Goal: Task Accomplishment & Management: Use online tool/utility

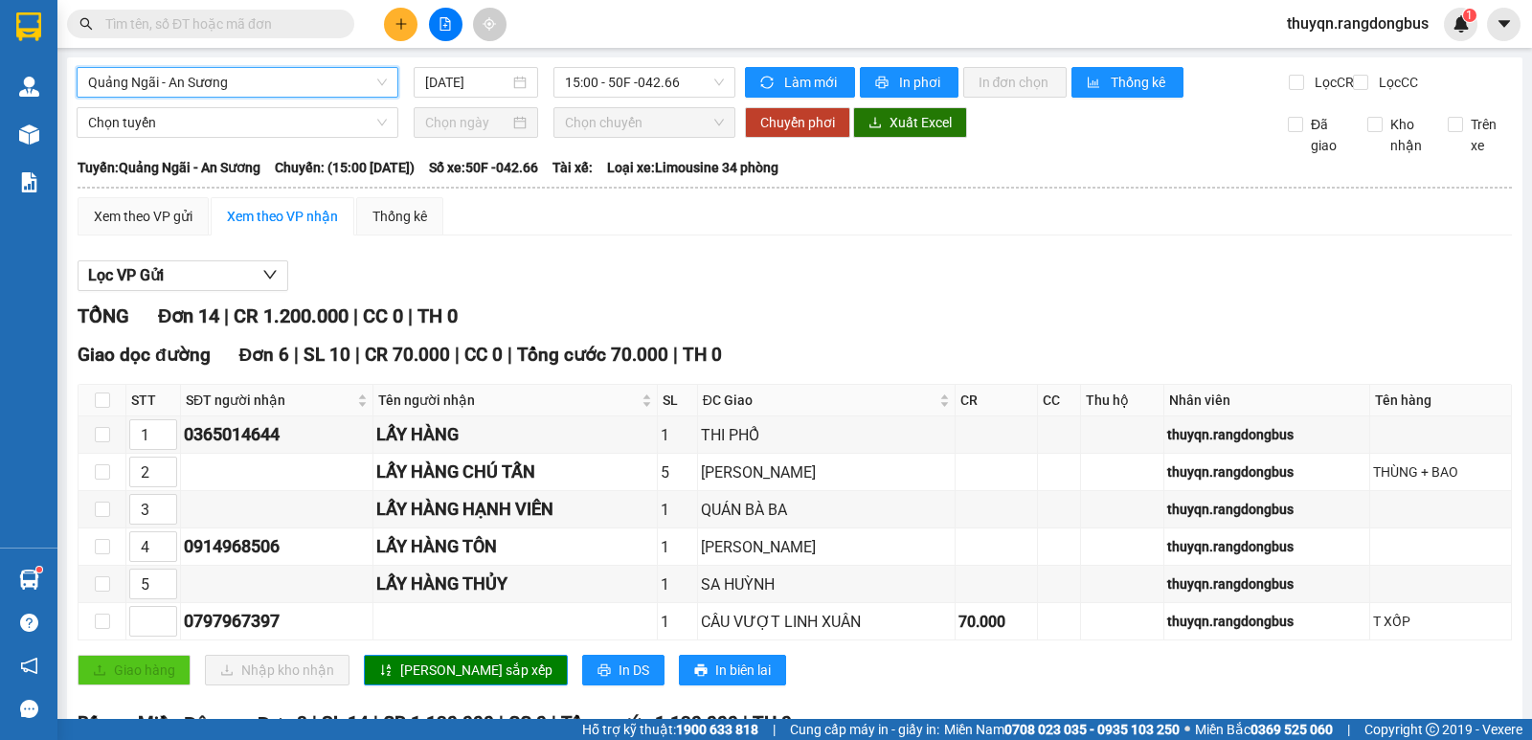
scroll to position [480, 0]
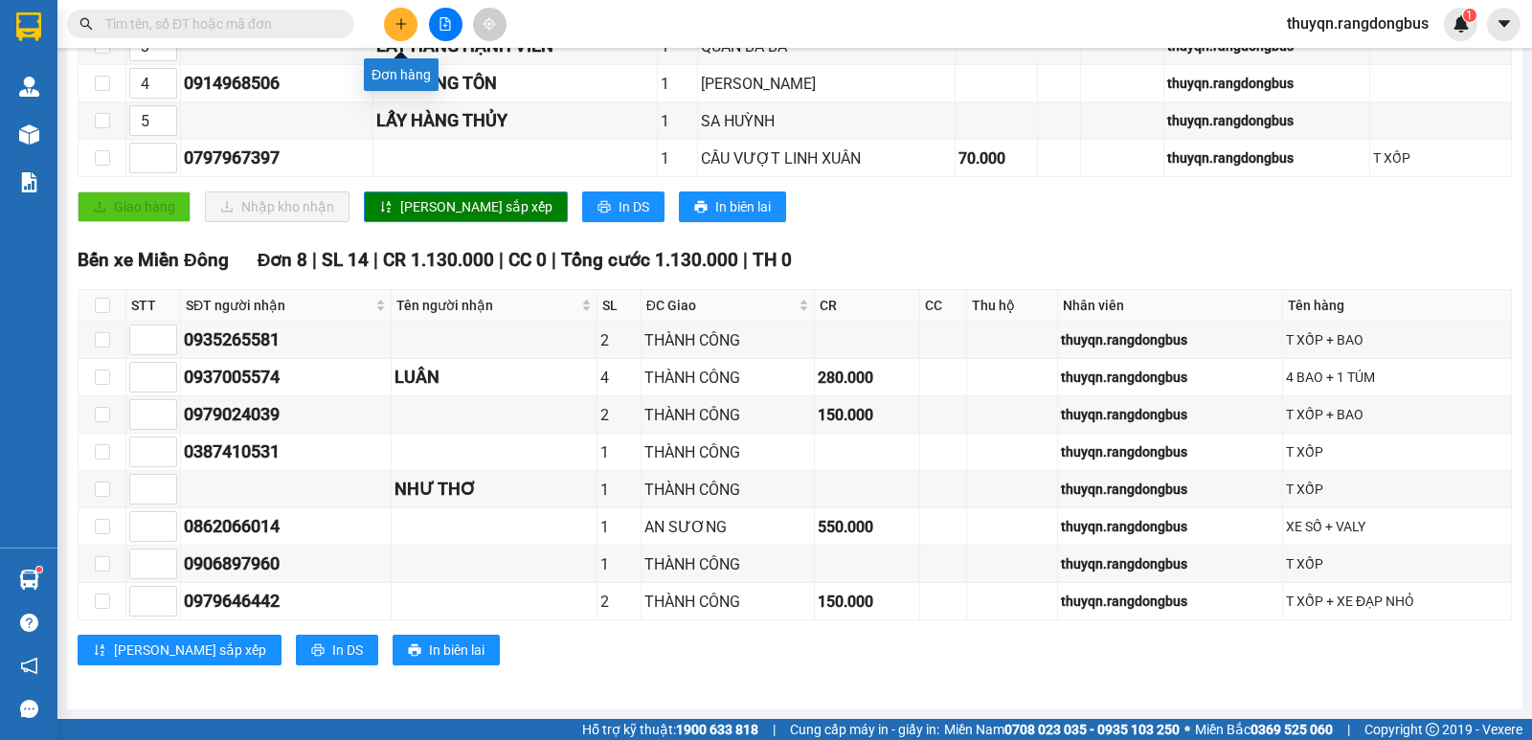
click at [401, 25] on icon "plus" at bounding box center [400, 23] width 1 height 11
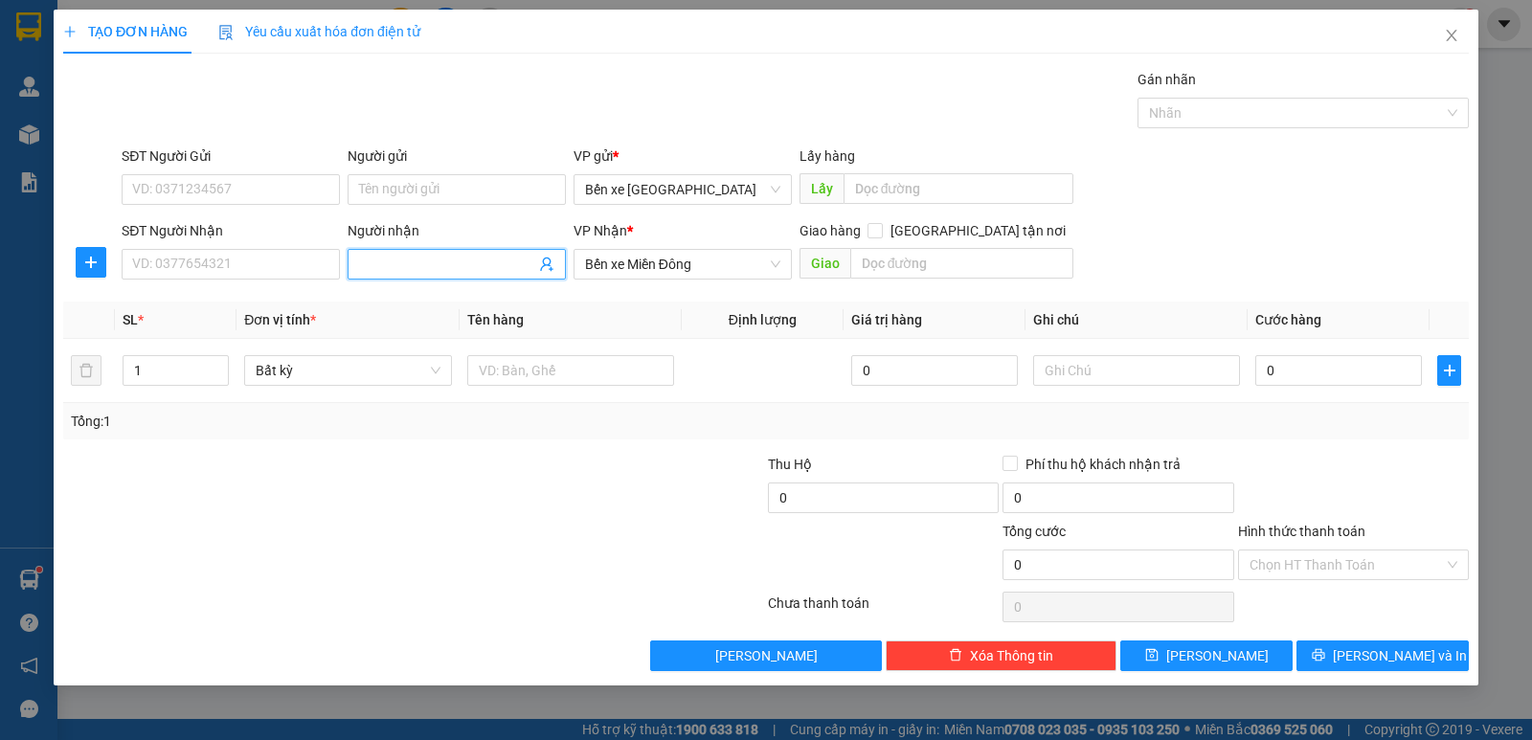
click at [408, 269] on input "Người nhận" at bounding box center [447, 264] width 176 height 21
type input "LẤY HÀNG VIỆT"
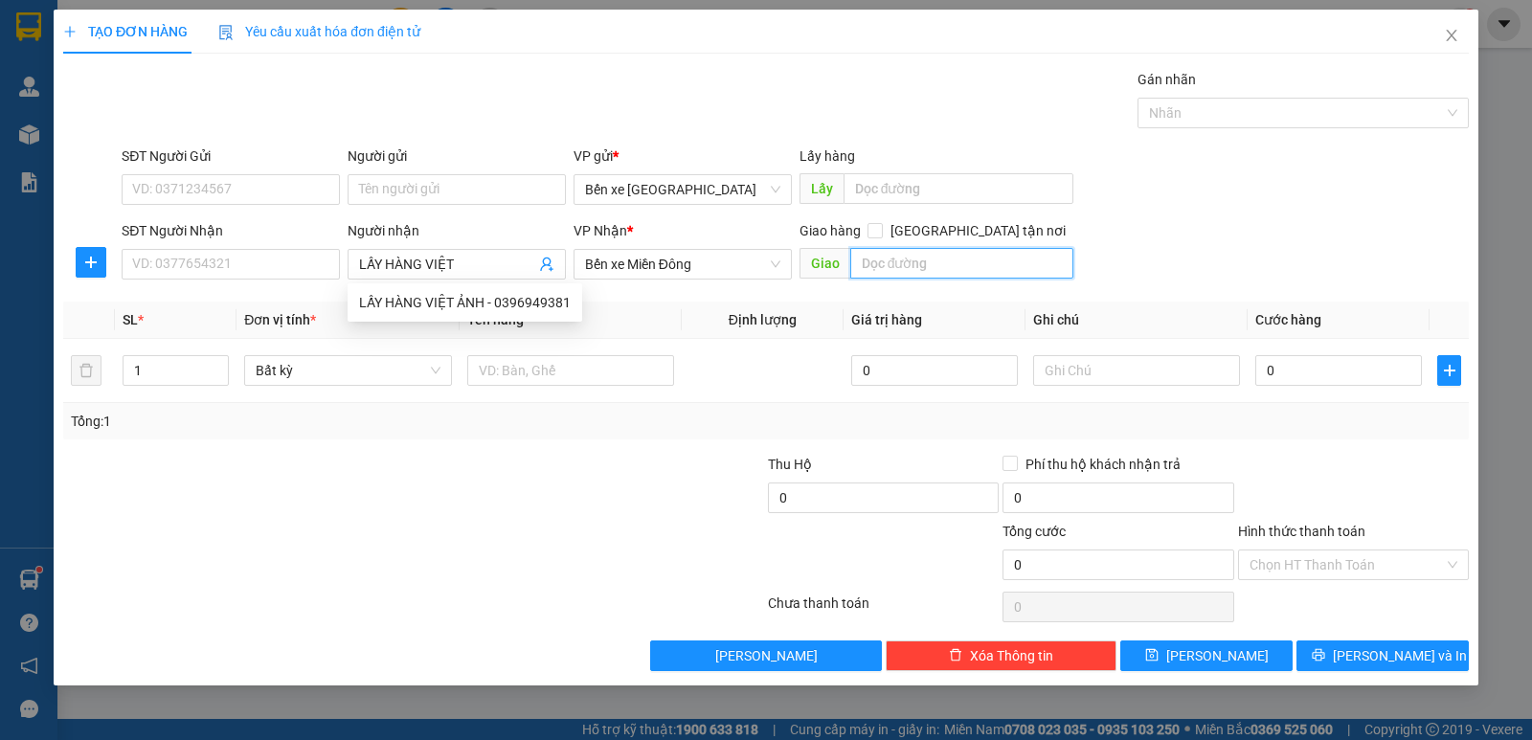
click at [951, 266] on input "text" at bounding box center [962, 263] width 224 height 31
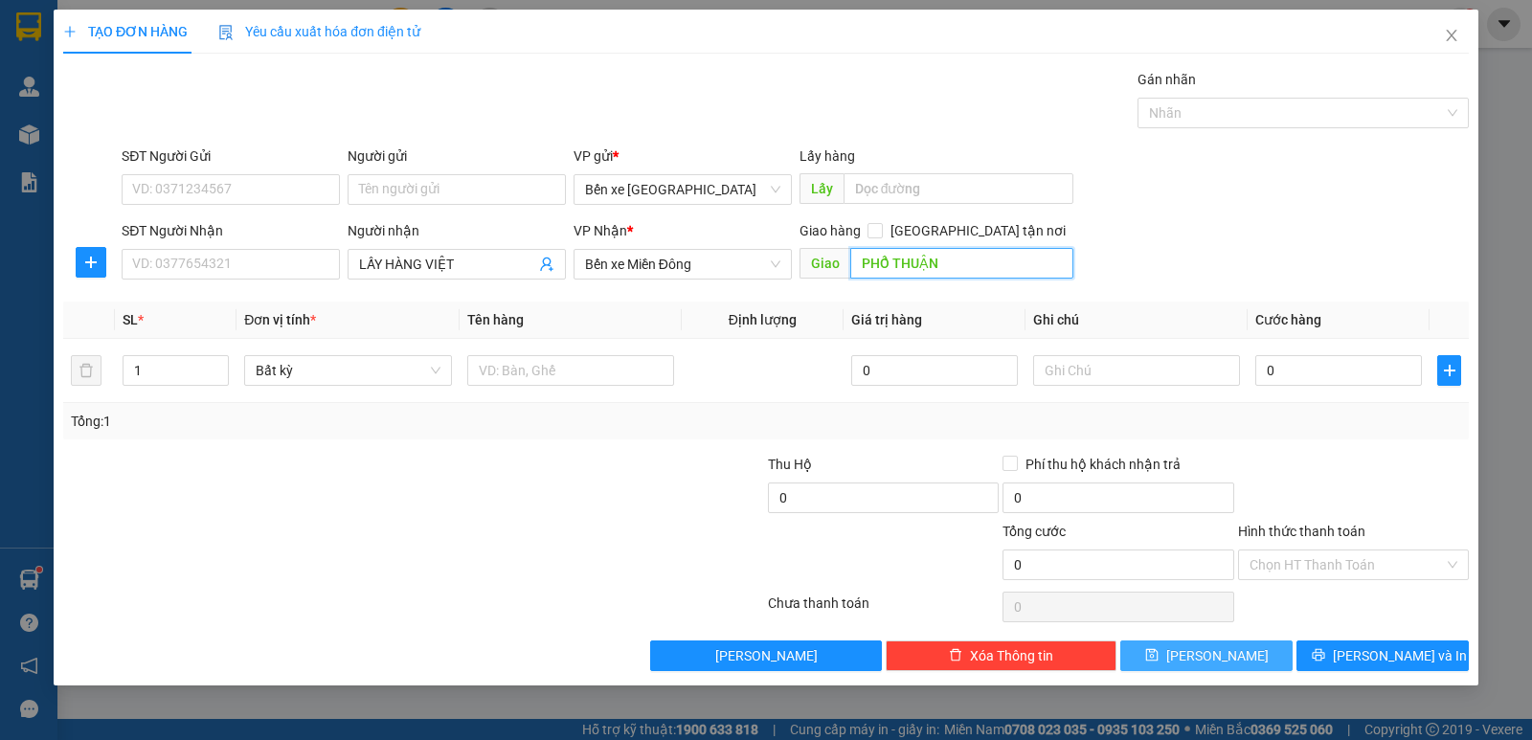
type input "PHỔ THUẬN"
click at [1206, 660] on span "[PERSON_NAME]" at bounding box center [1217, 655] width 102 height 21
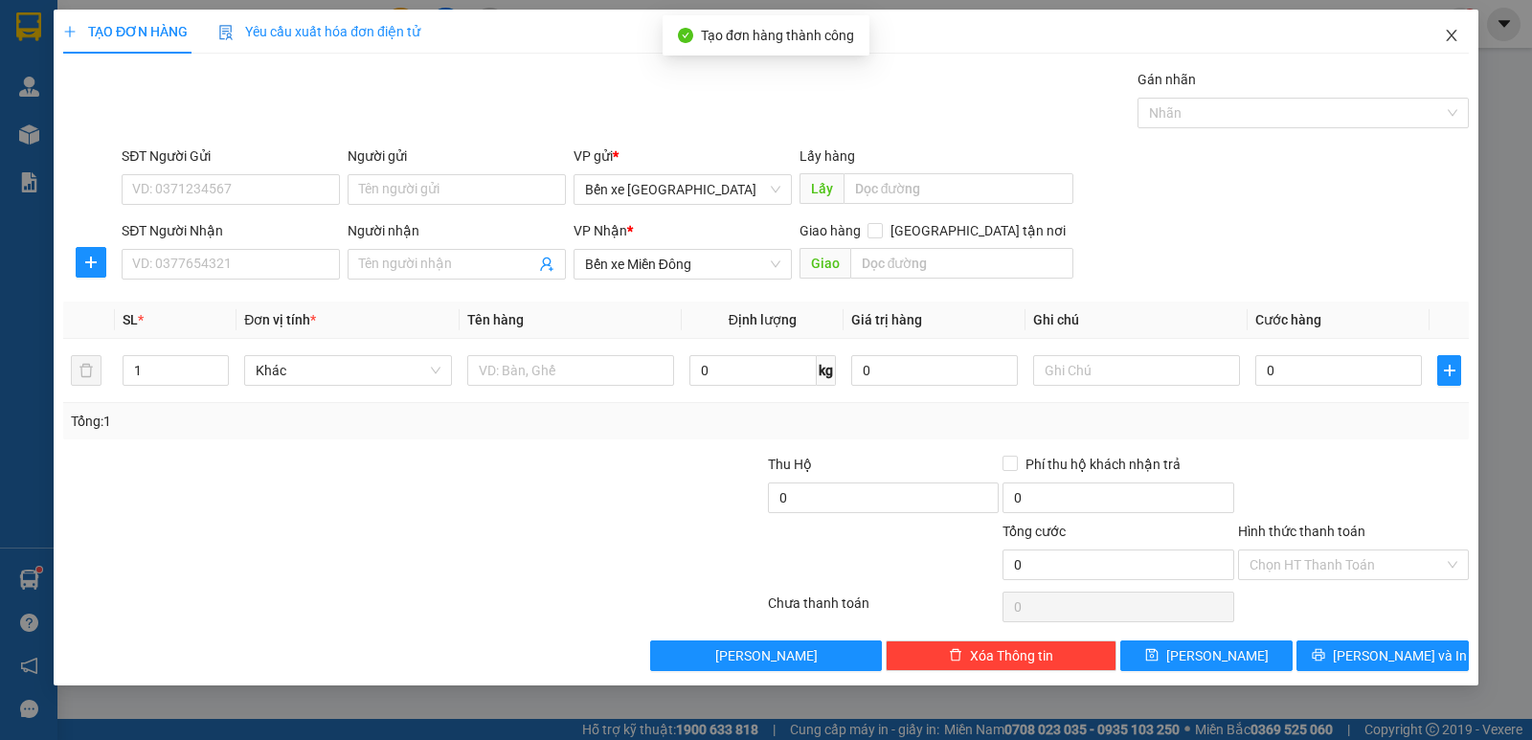
click at [1455, 34] on icon "close" at bounding box center [1450, 35] width 15 height 15
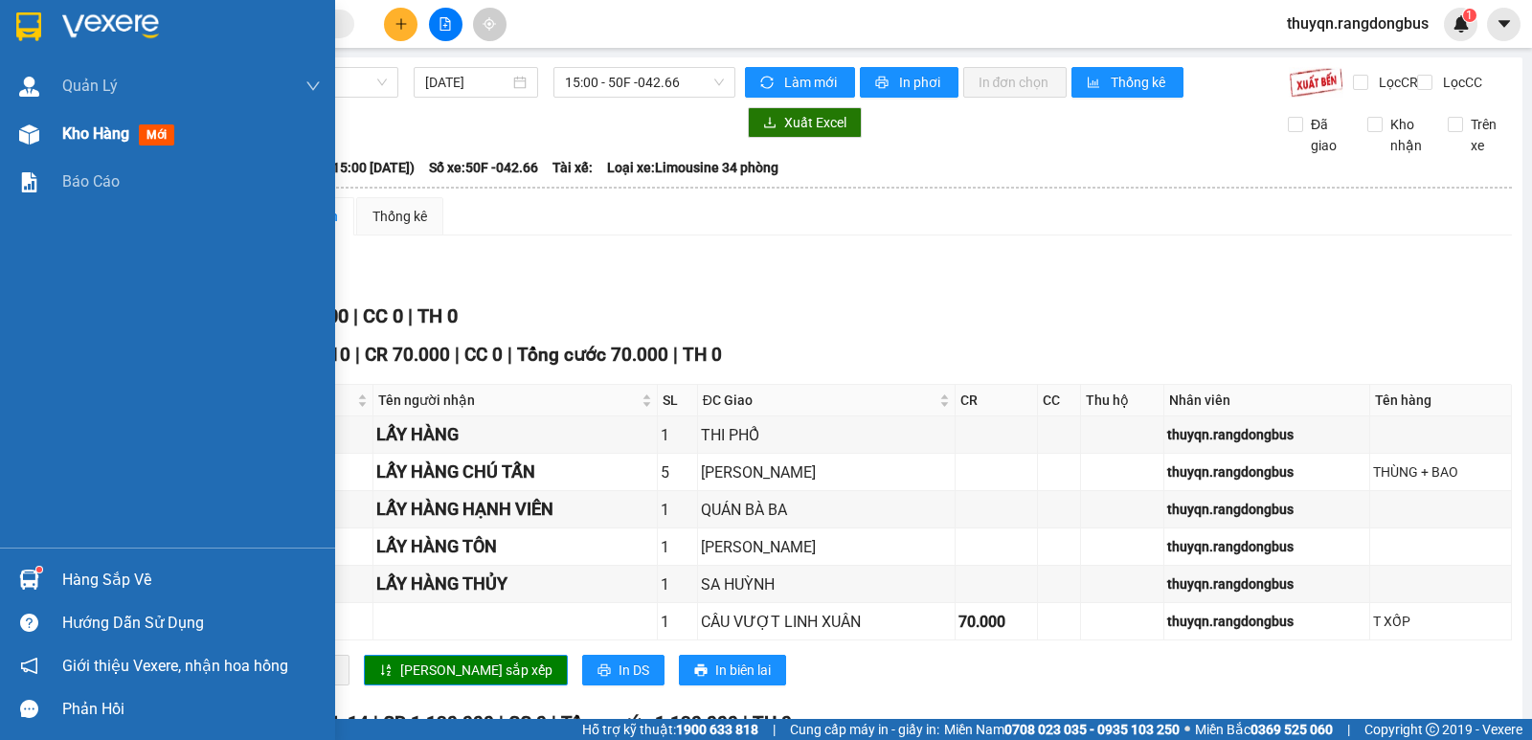
click at [76, 133] on span "Kho hàng" at bounding box center [95, 133] width 67 height 18
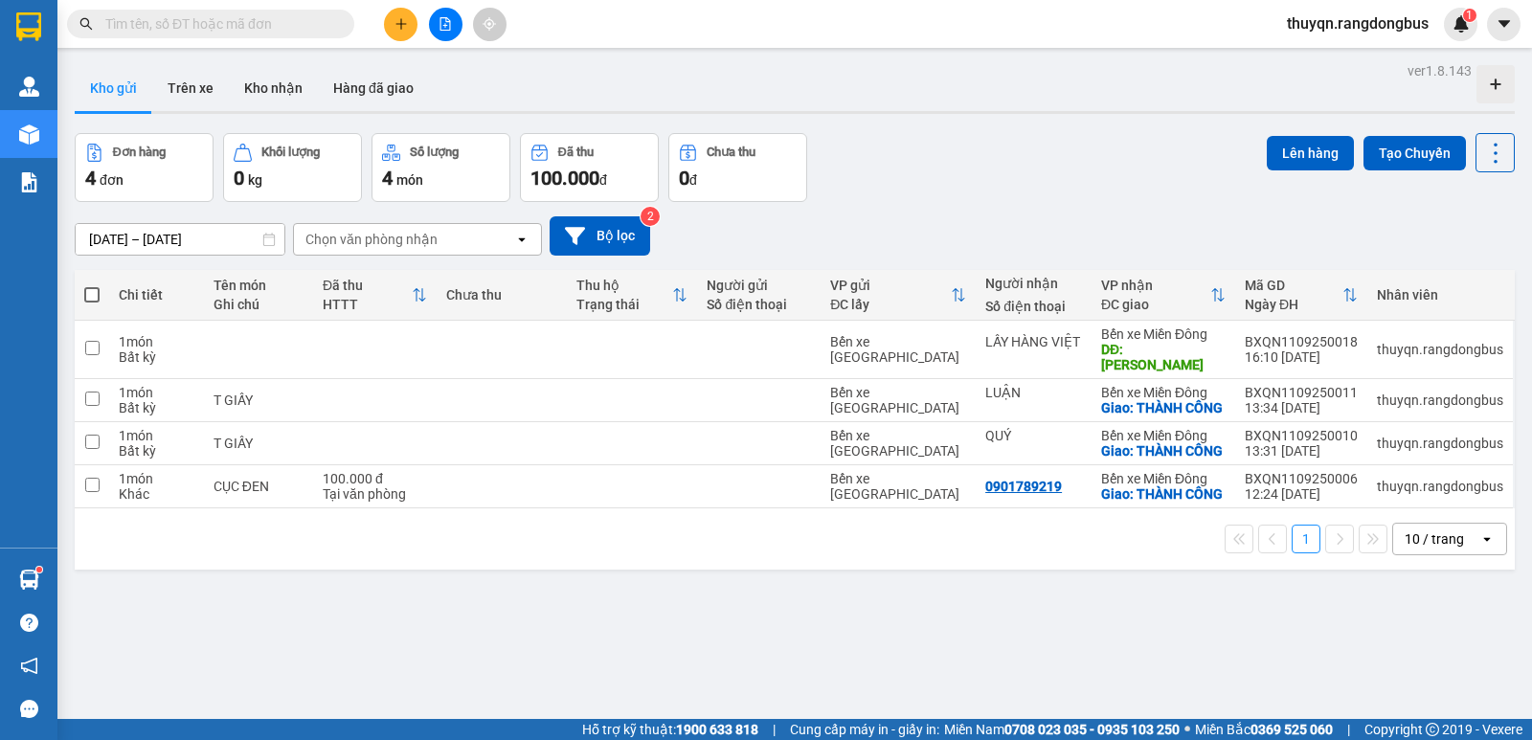
click at [93, 291] on span at bounding box center [91, 294] width 15 height 15
click at [92, 285] on input "checkbox" at bounding box center [92, 285] width 0 height 0
checkbox input "true"
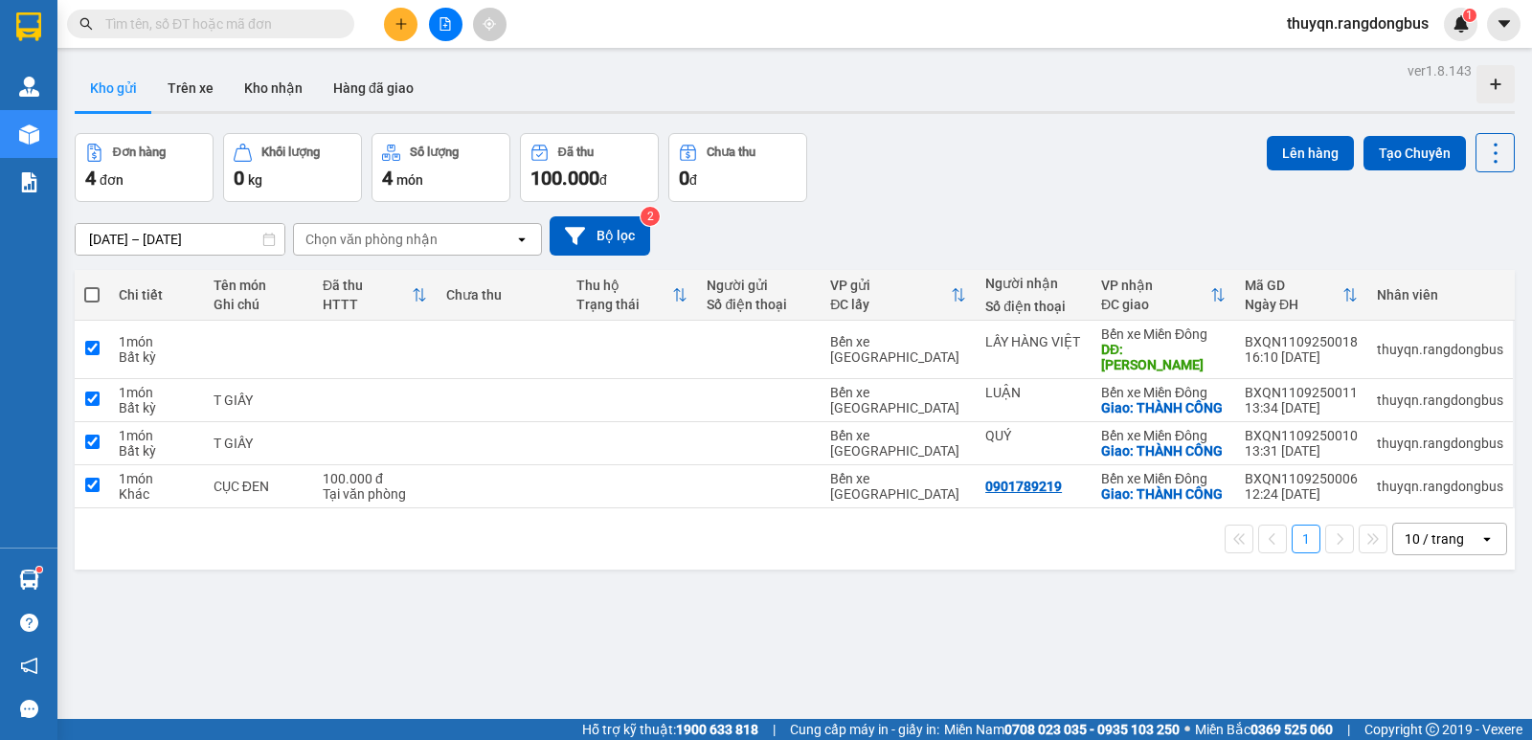
checkbox input "true"
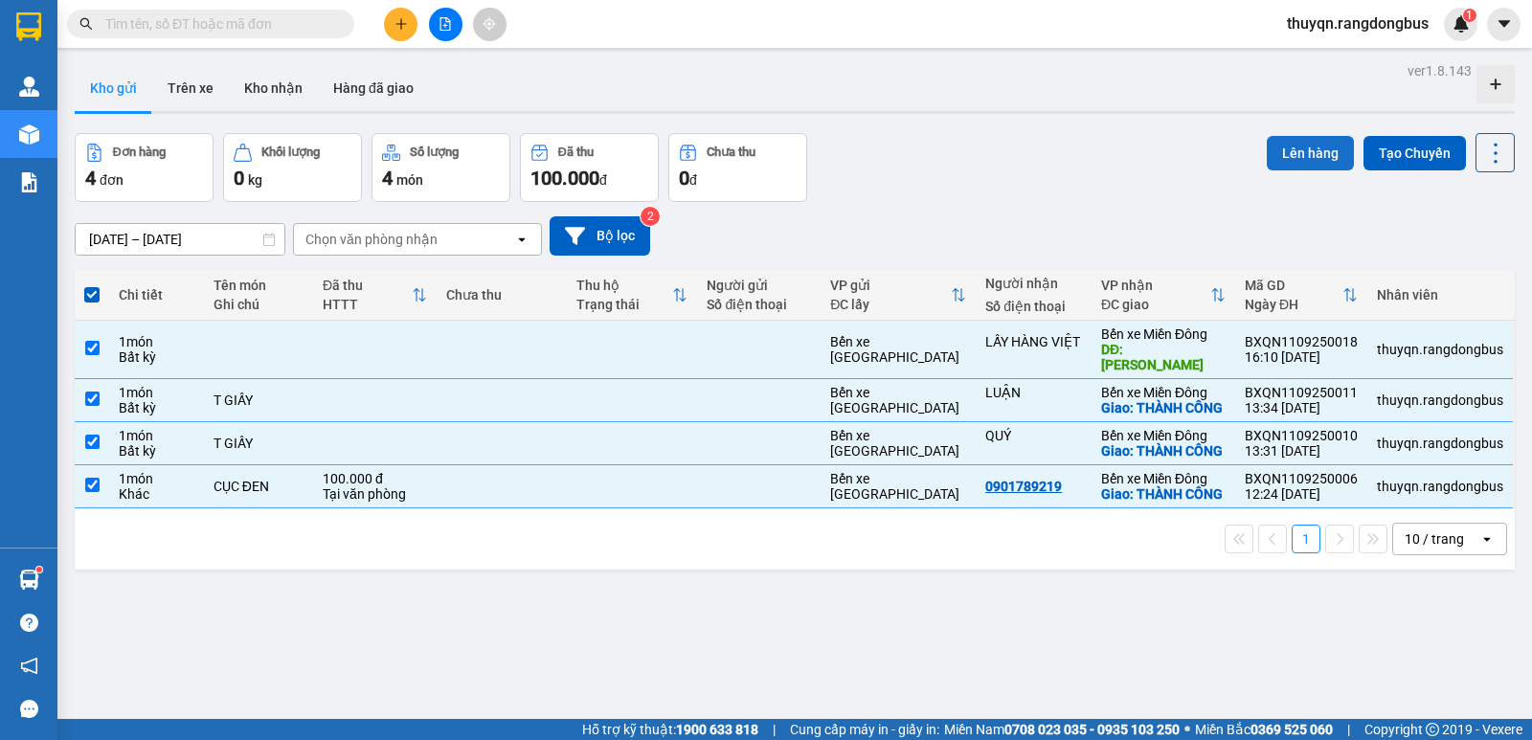
click at [1293, 155] on button "Lên hàng" at bounding box center [1309, 153] width 87 height 34
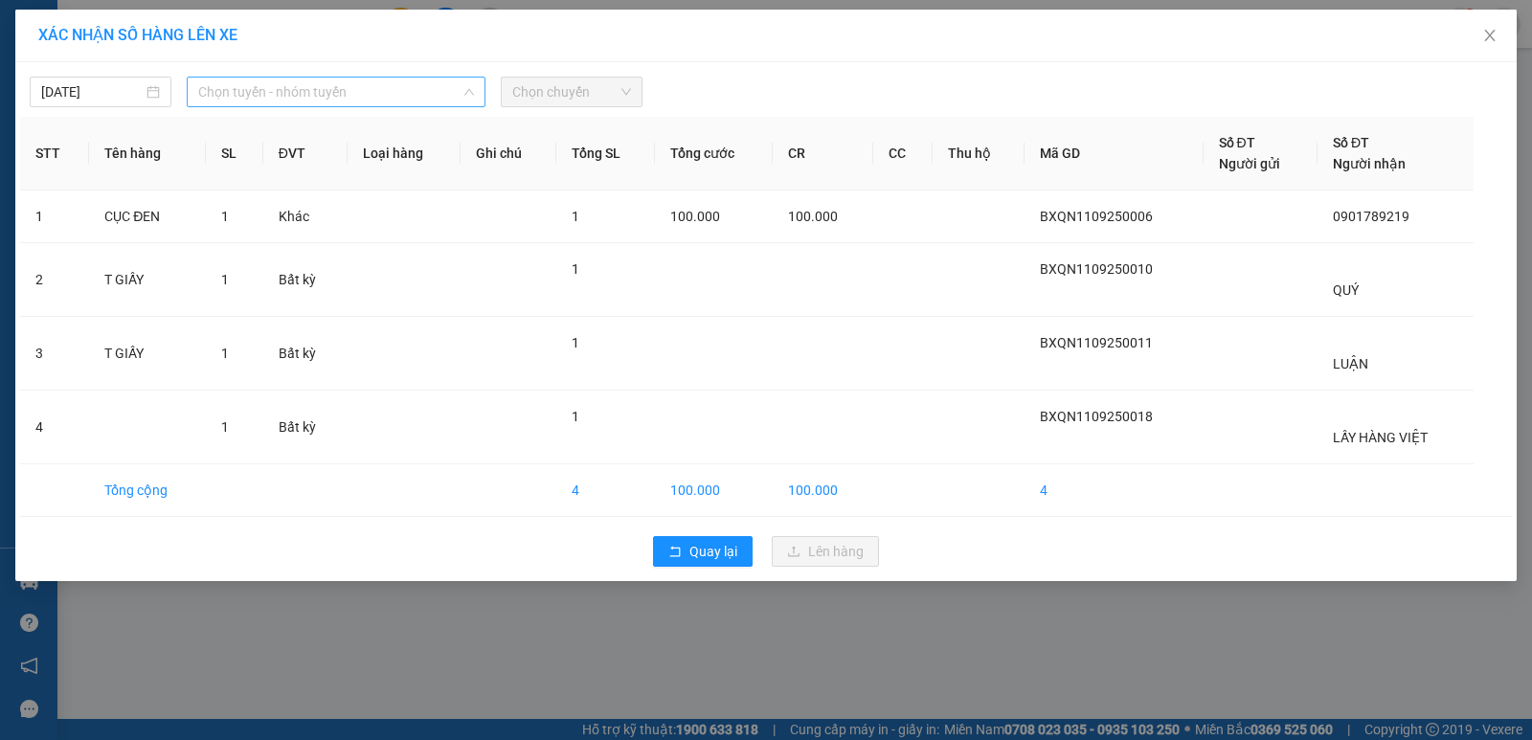
click at [257, 94] on span "Chọn tuyến - nhóm tuyến" at bounding box center [336, 92] width 276 height 29
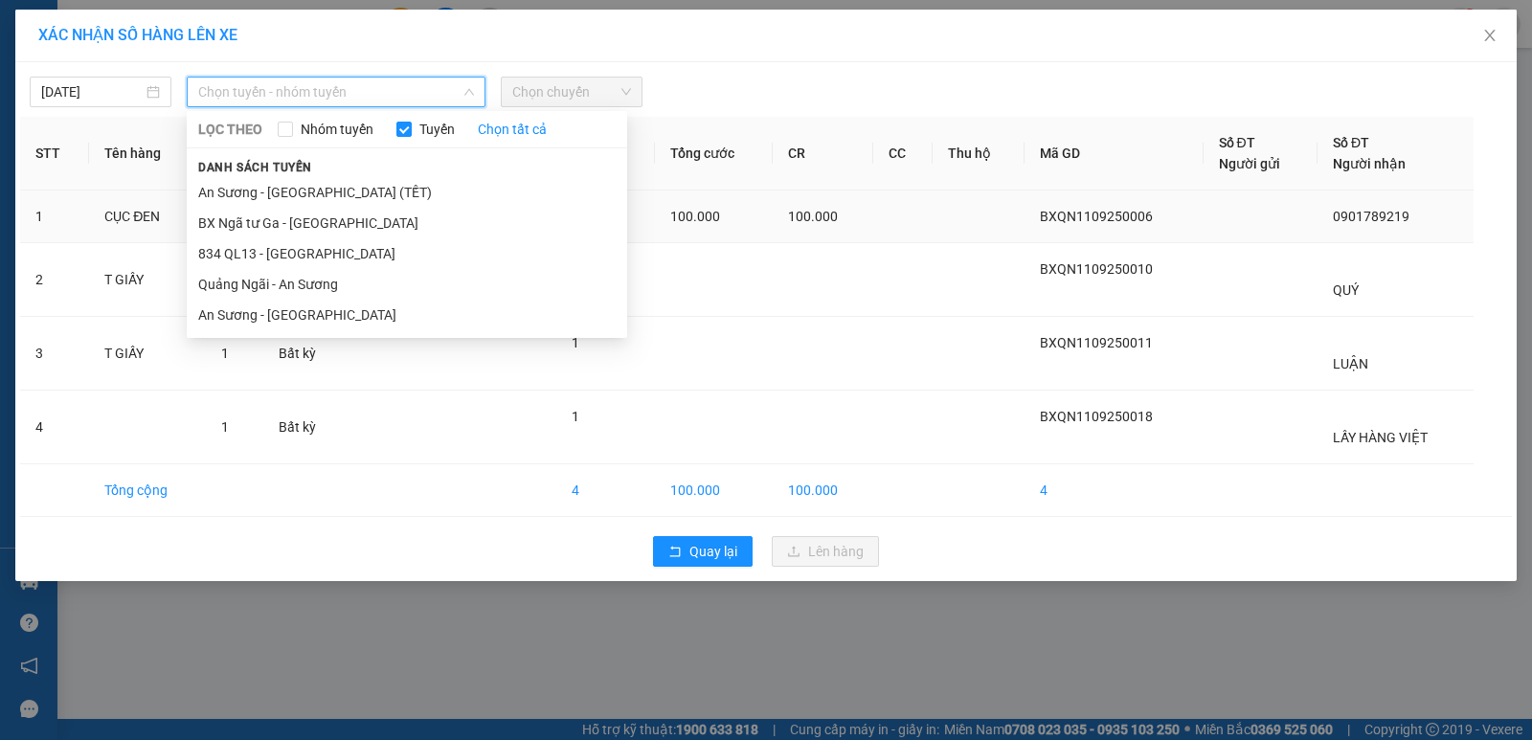
drag, startPoint x: 288, startPoint y: 287, endPoint x: 399, endPoint y: 224, distance: 127.8
click at [289, 286] on li "Quảng Ngãi - An Sương" at bounding box center [407, 284] width 440 height 31
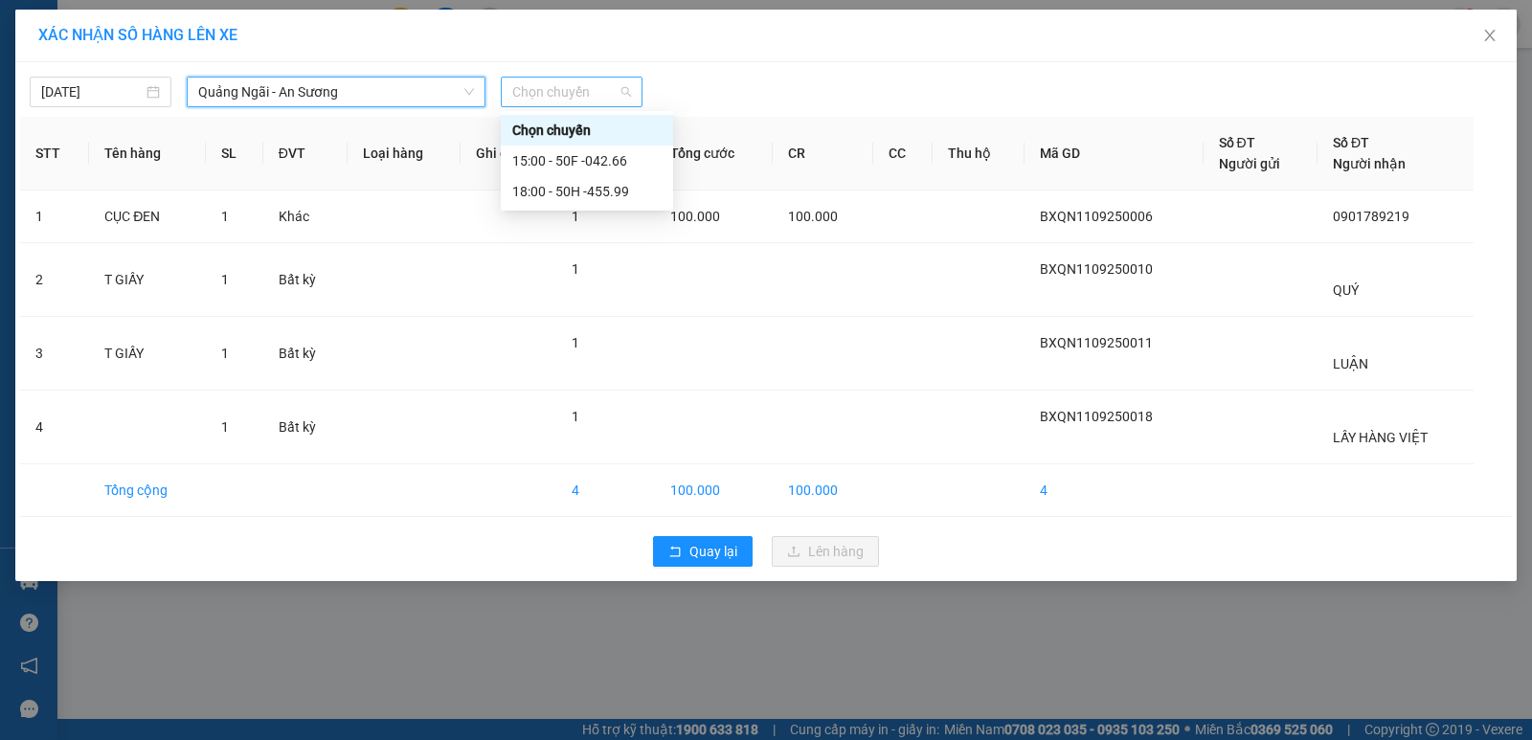
click at [550, 90] on span "Chọn chuyến" at bounding box center [571, 92] width 119 height 29
click at [577, 191] on div "18:00 - 50H -455.99" at bounding box center [586, 191] width 149 height 21
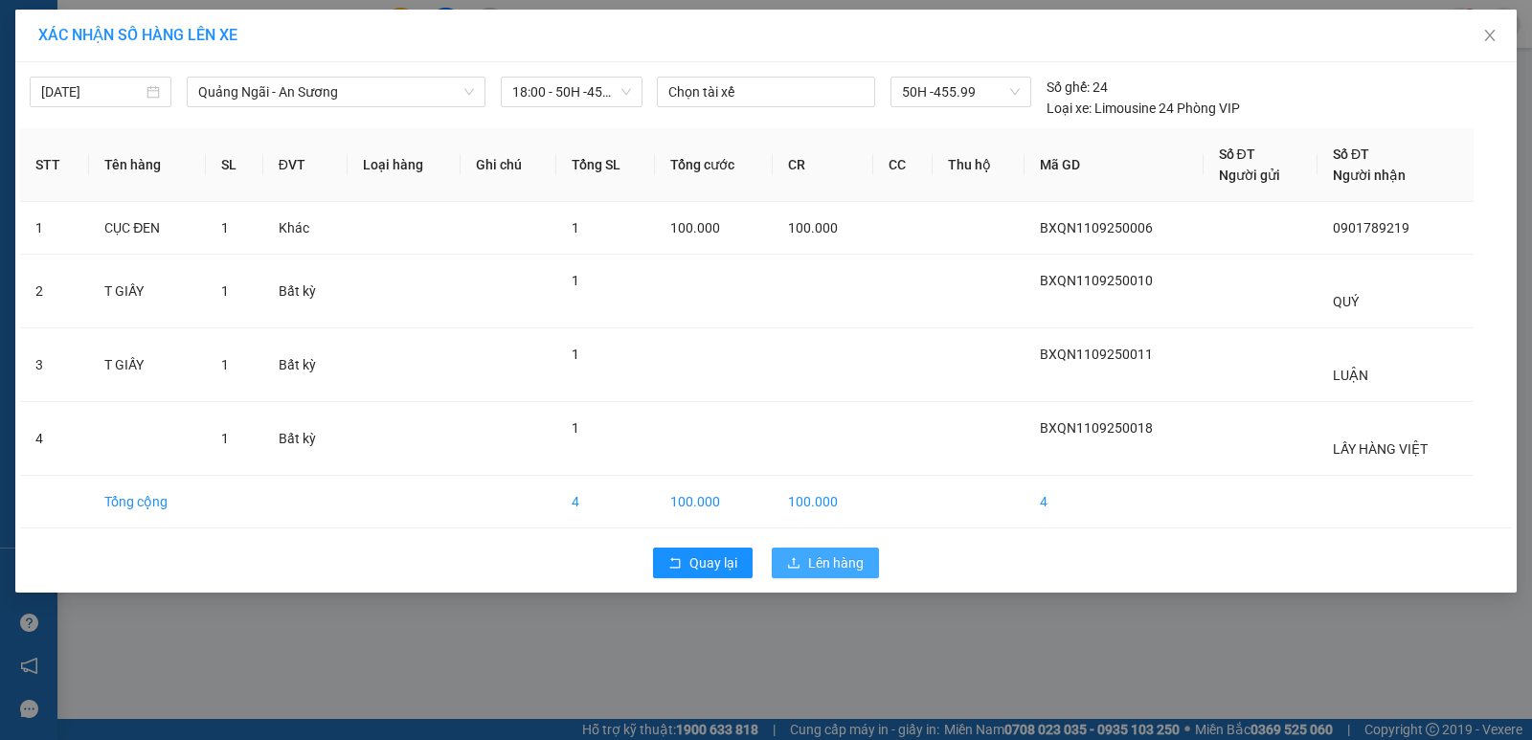
click at [830, 568] on span "Lên hàng" at bounding box center [836, 562] width 56 height 21
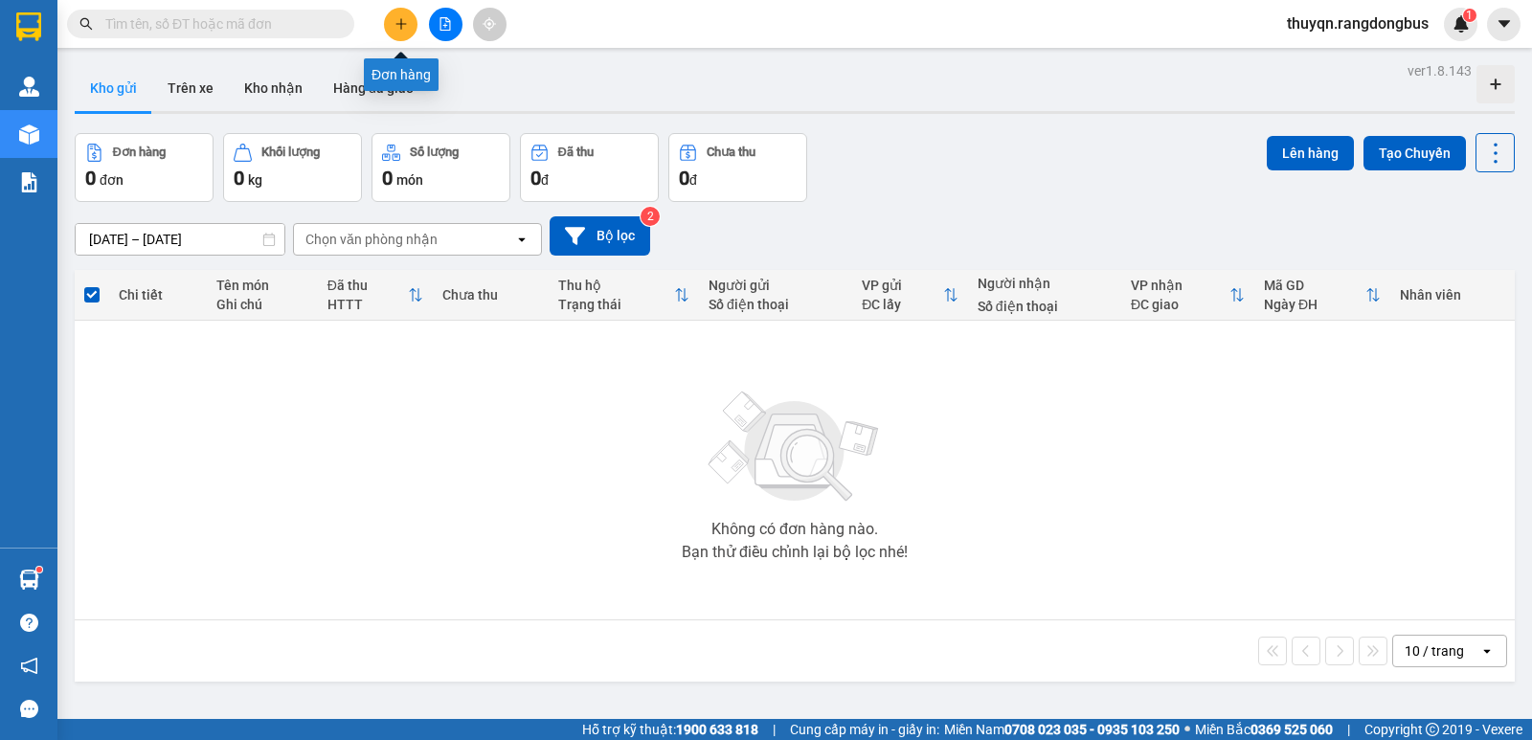
click at [407, 21] on icon "plus" at bounding box center [400, 23] width 13 height 13
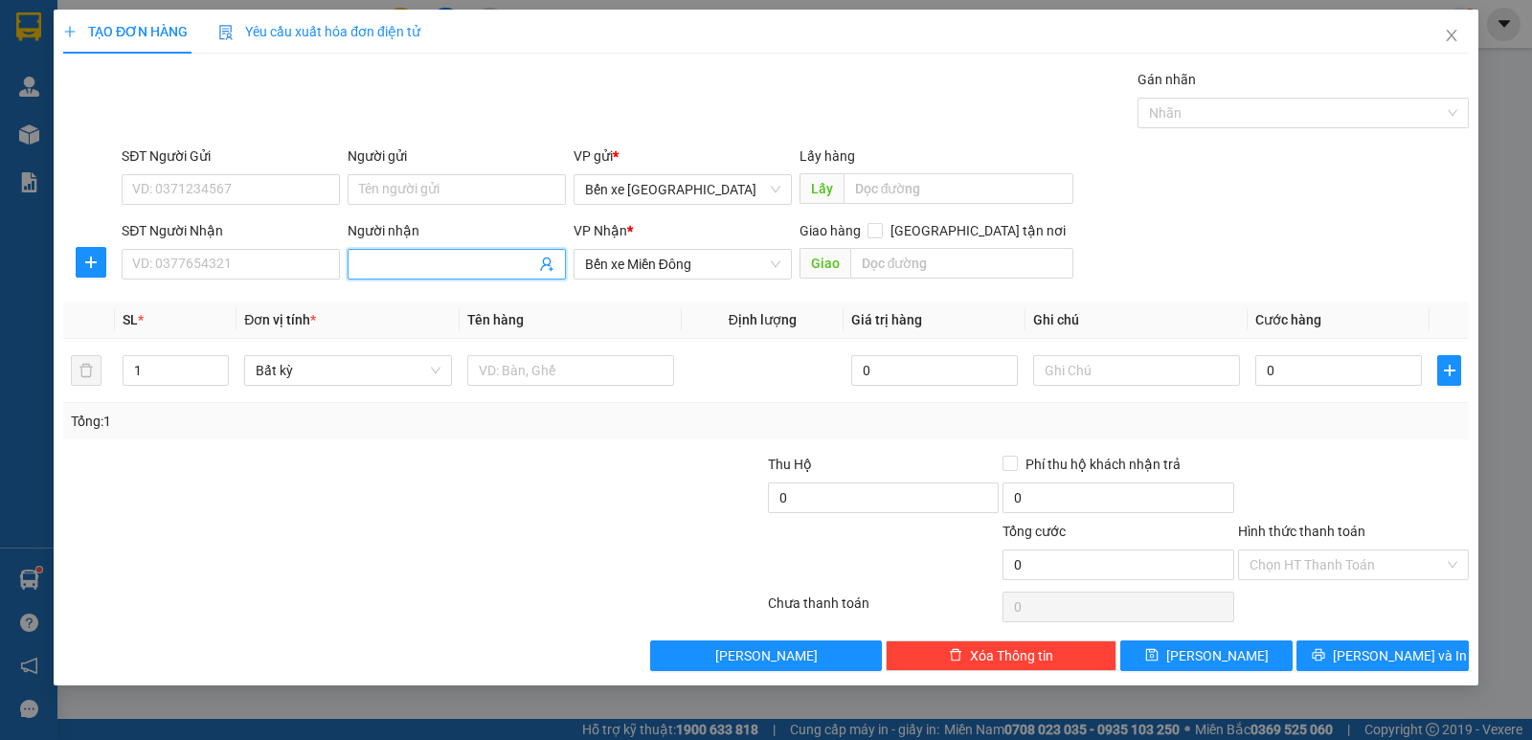
click at [425, 260] on input "Người nhận" at bounding box center [447, 264] width 176 height 21
click at [424, 258] on input "Người nhận" at bounding box center [447, 264] width 176 height 21
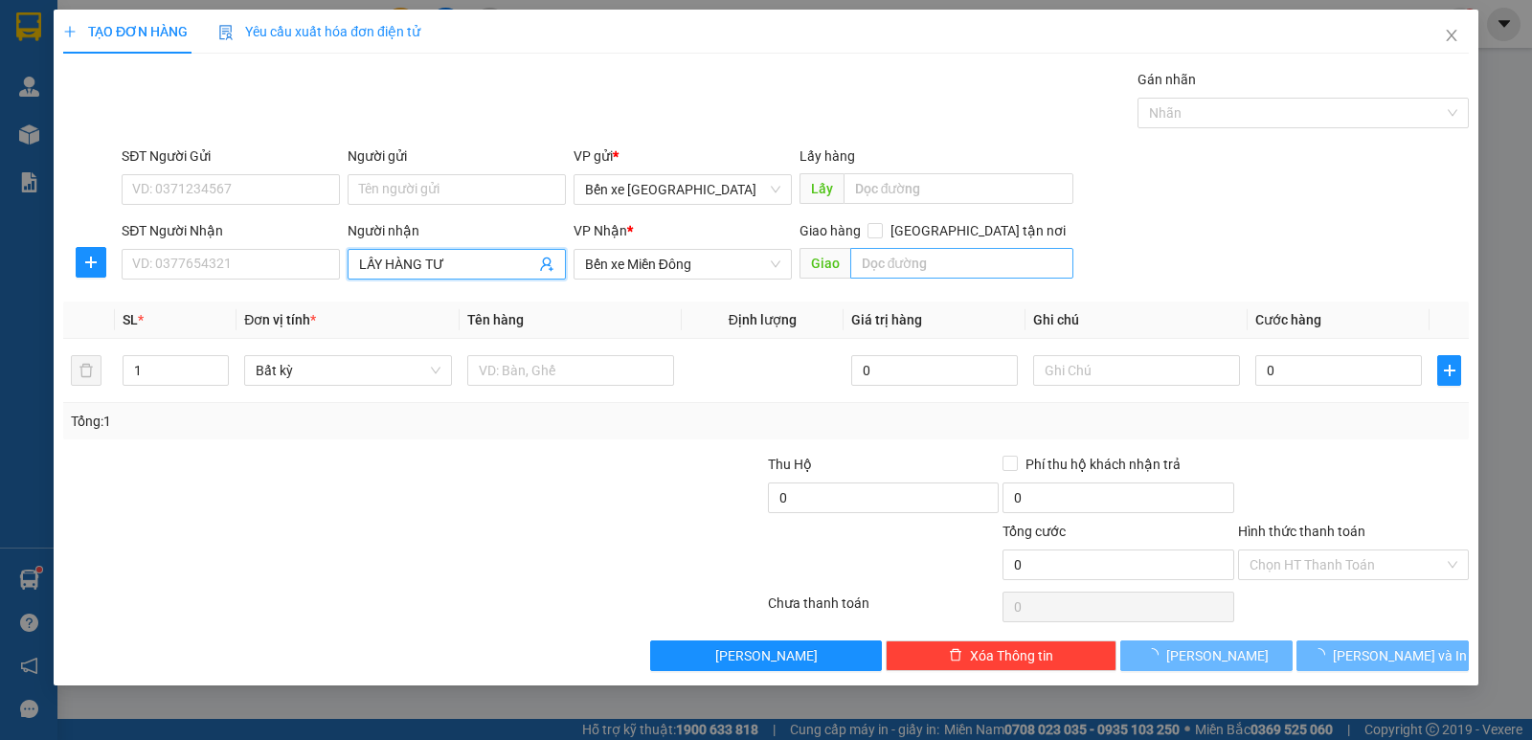
type input "LẤY HÀNG TƯ"
click at [957, 258] on input "text" at bounding box center [962, 263] width 224 height 31
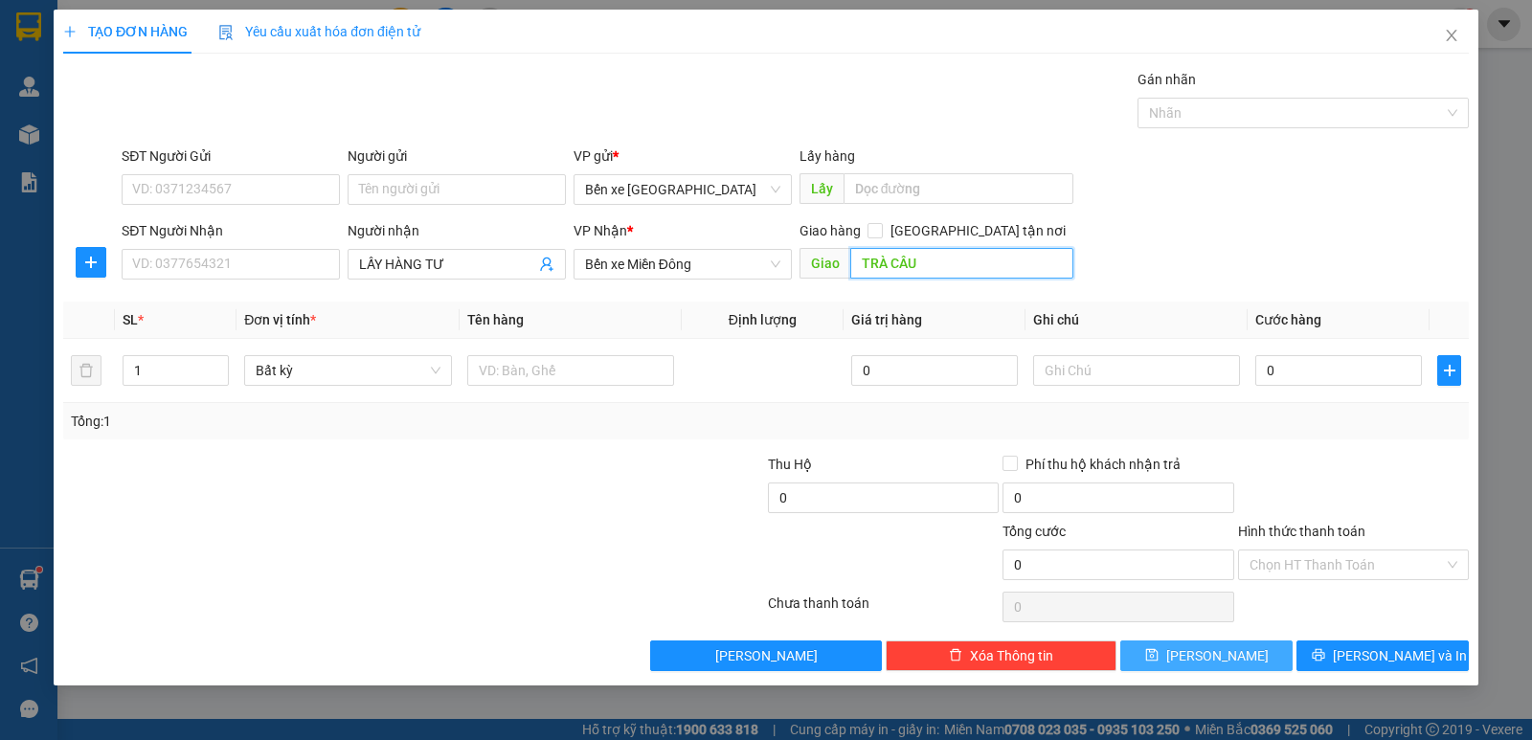
type input "TRÀ CÂU"
click at [1179, 661] on button "[PERSON_NAME]" at bounding box center [1206, 655] width 172 height 31
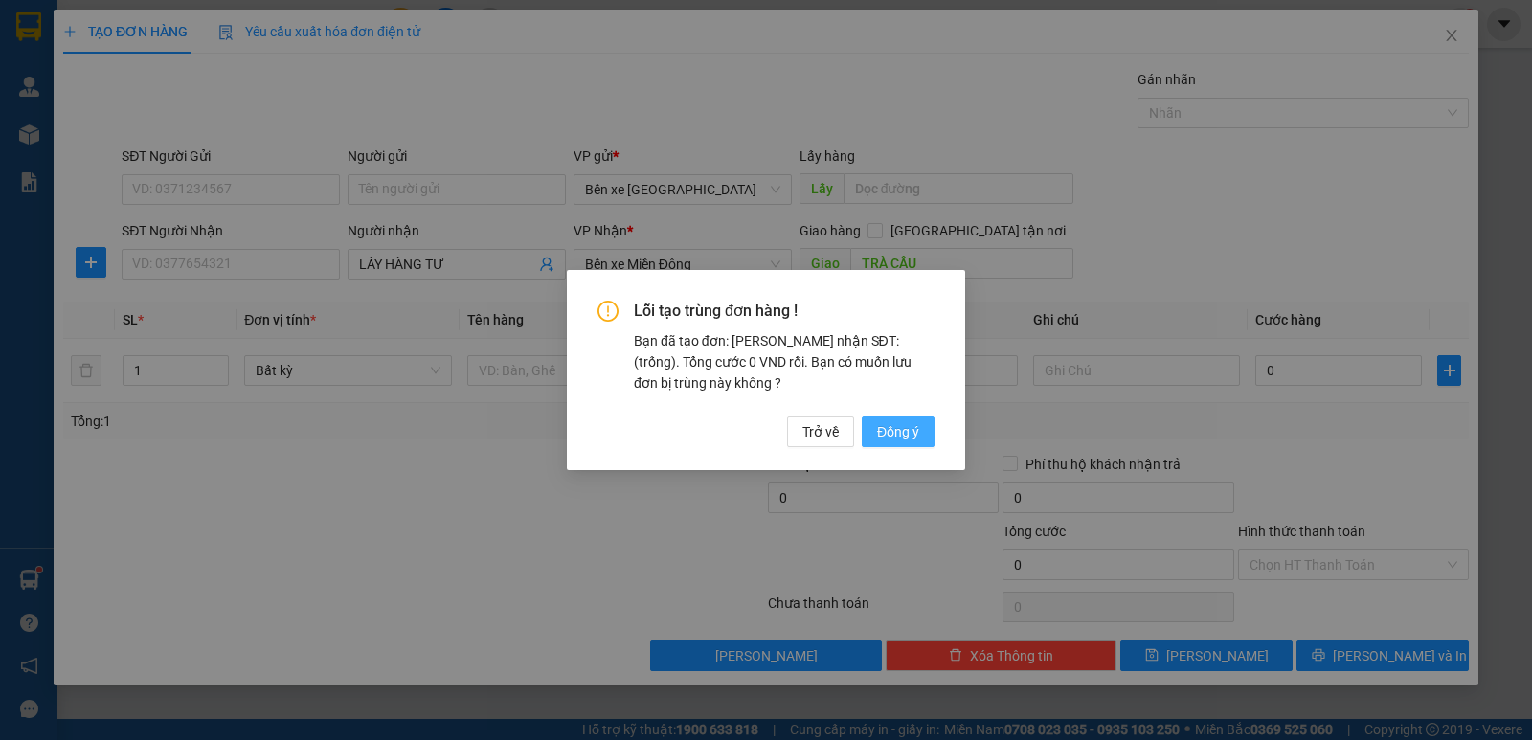
click at [902, 422] on span "Đồng ý" at bounding box center [898, 431] width 42 height 21
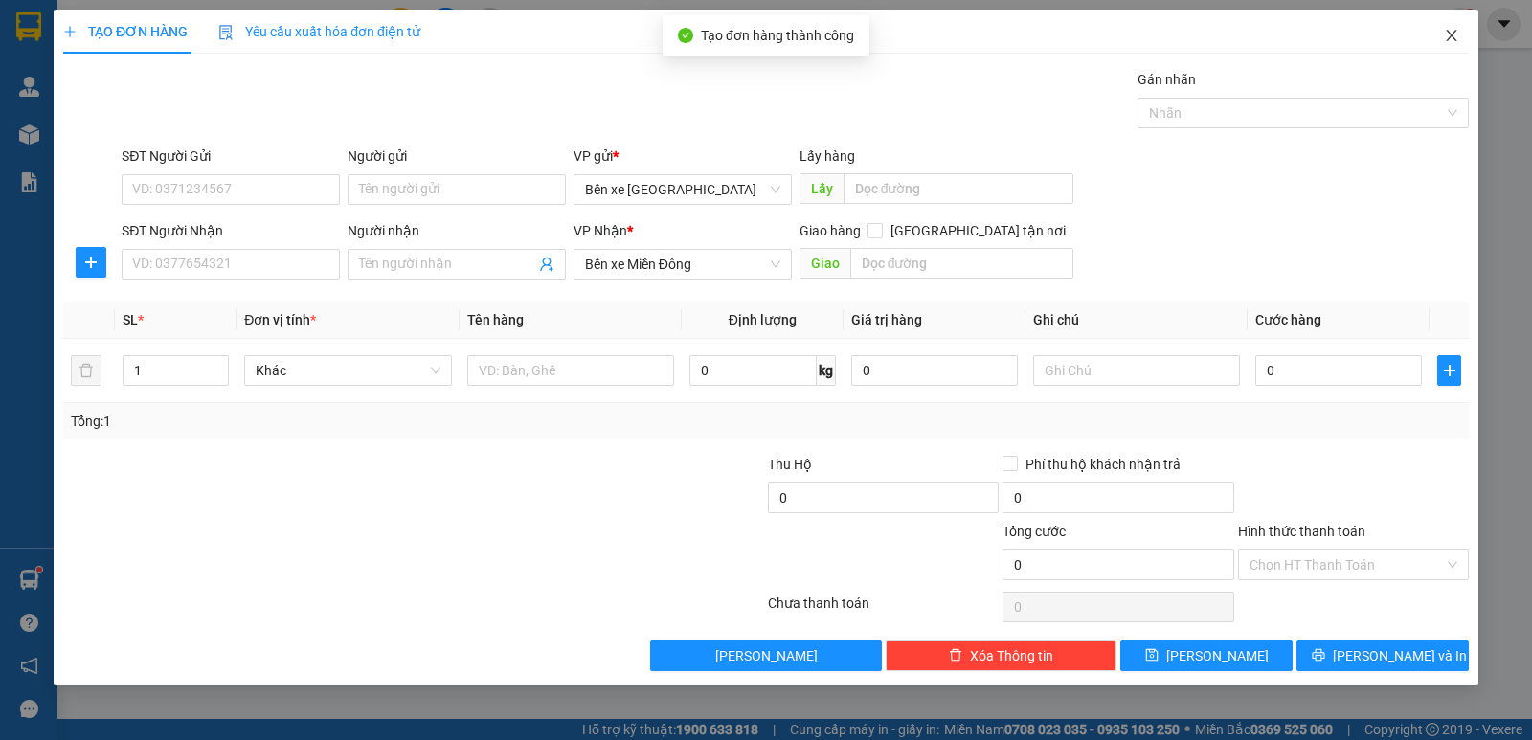
click at [1455, 34] on icon "close" at bounding box center [1450, 35] width 15 height 15
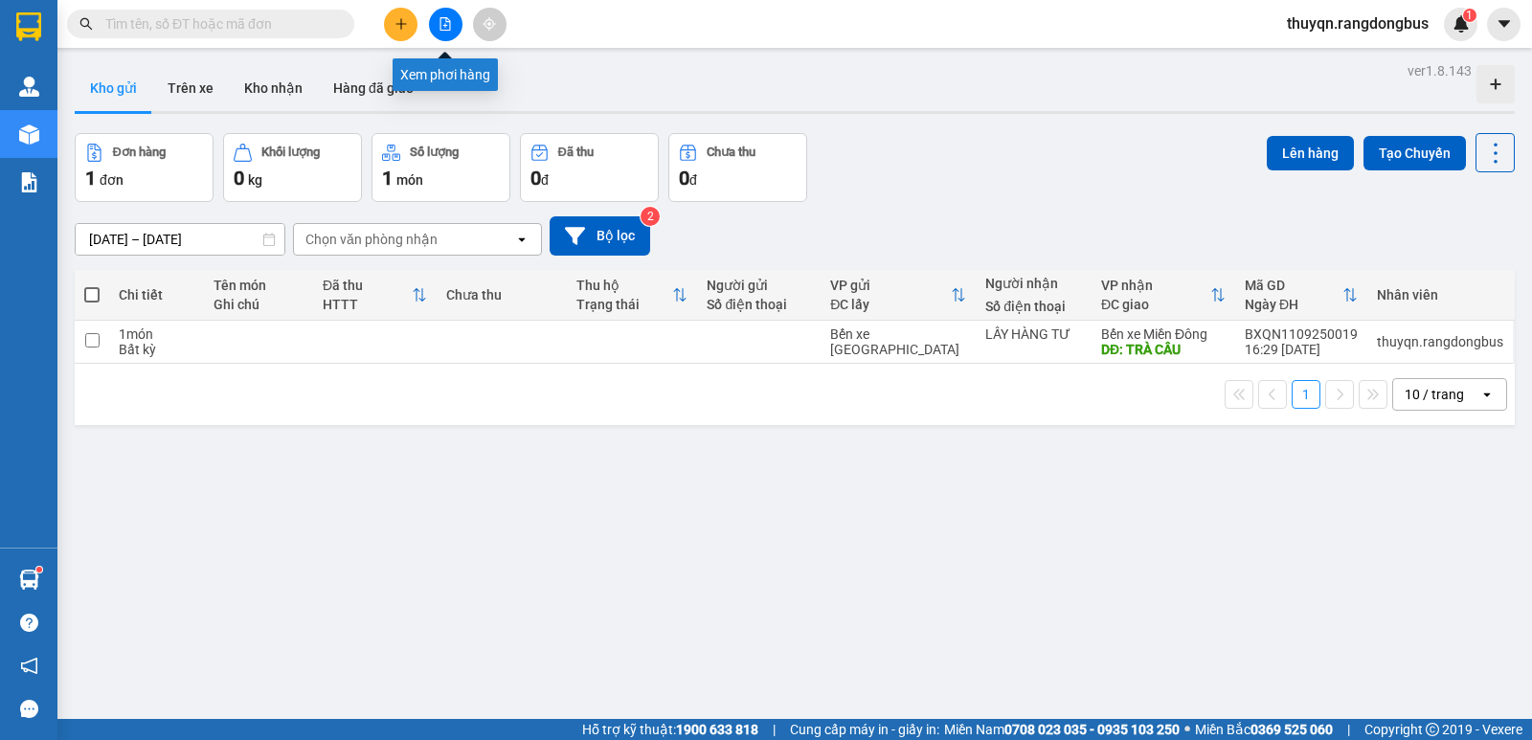
click at [446, 28] on icon "file-add" at bounding box center [444, 23] width 13 height 13
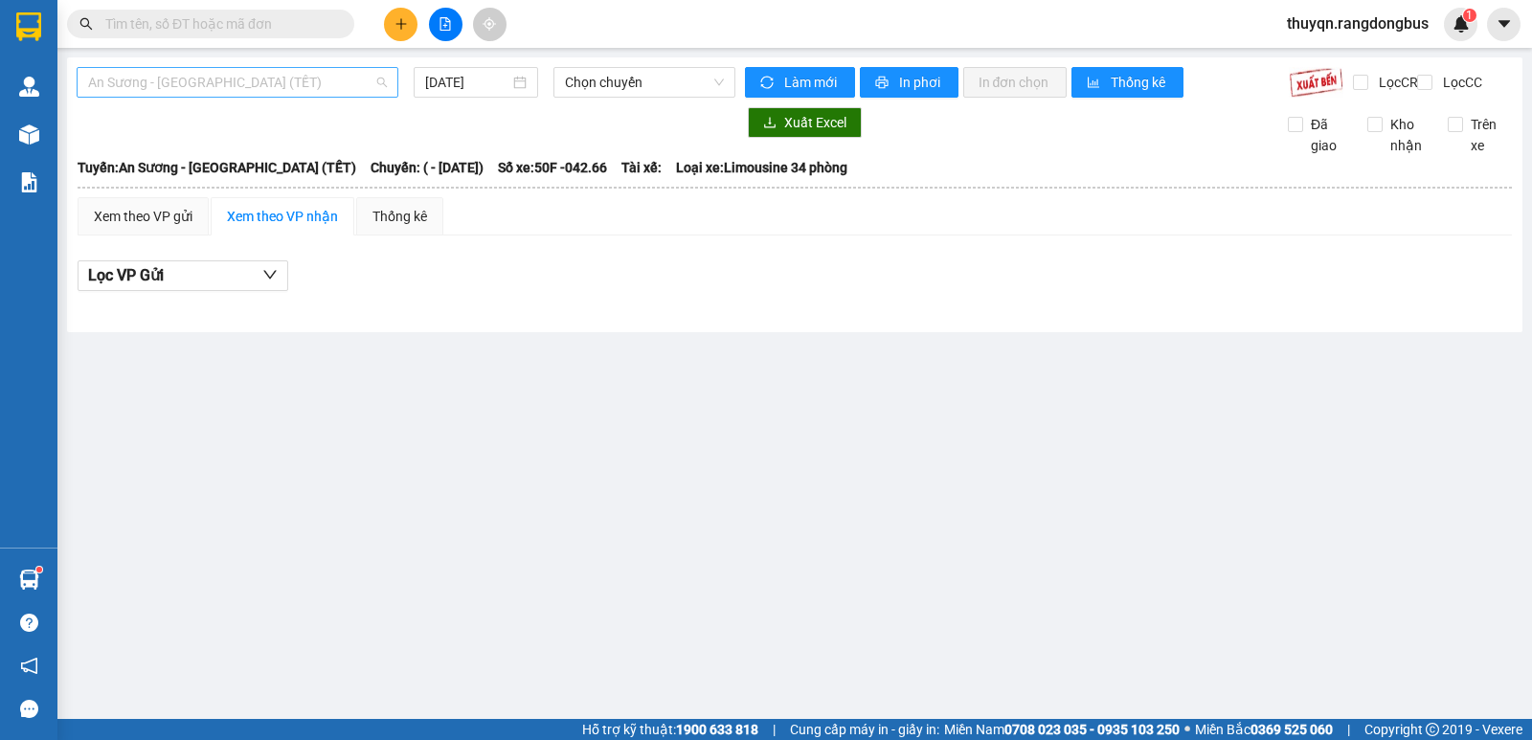
click at [209, 78] on span "An Sương - [GEOGRAPHIC_DATA] (TẾT)" at bounding box center [237, 82] width 299 height 29
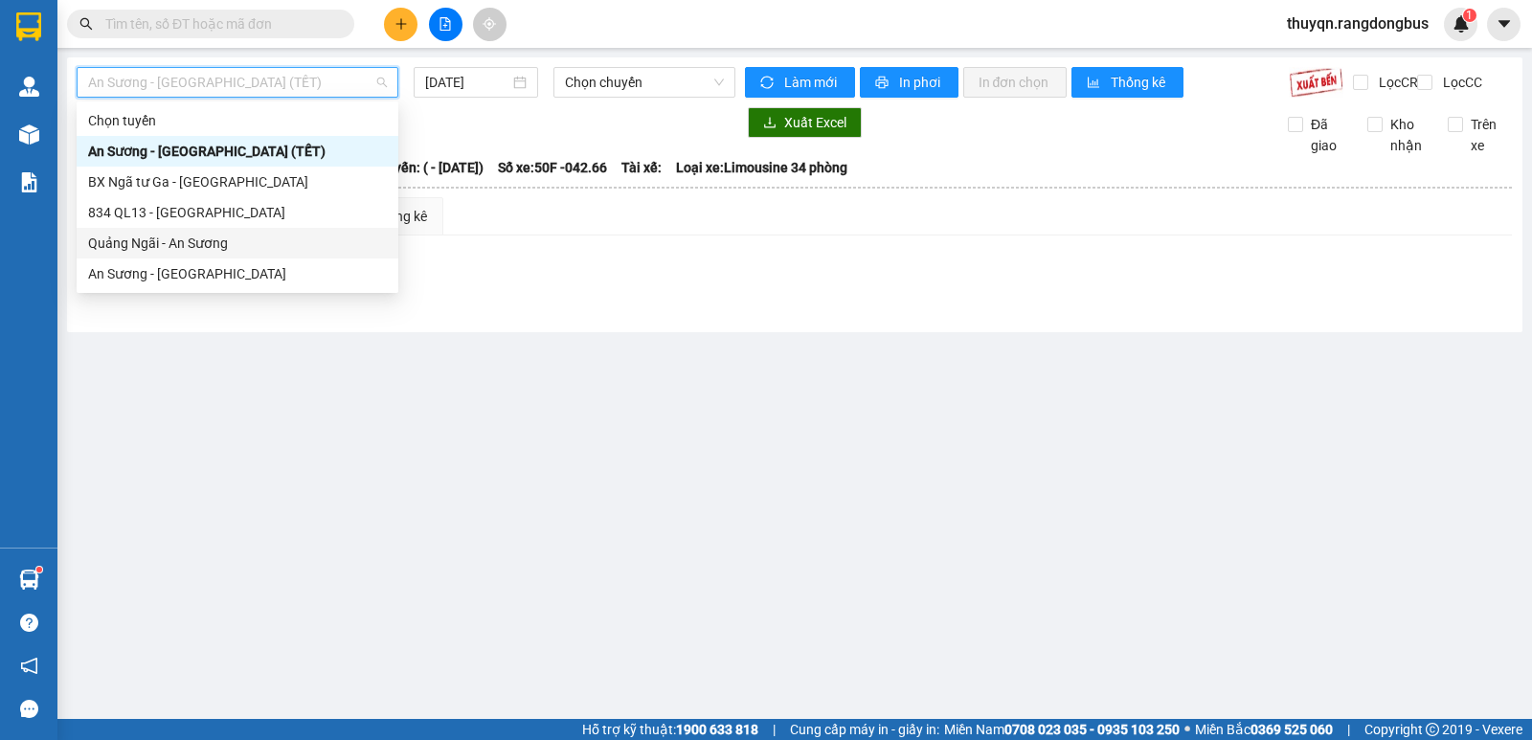
click at [144, 238] on div "Quảng Ngãi - An Sương" at bounding box center [237, 243] width 299 height 21
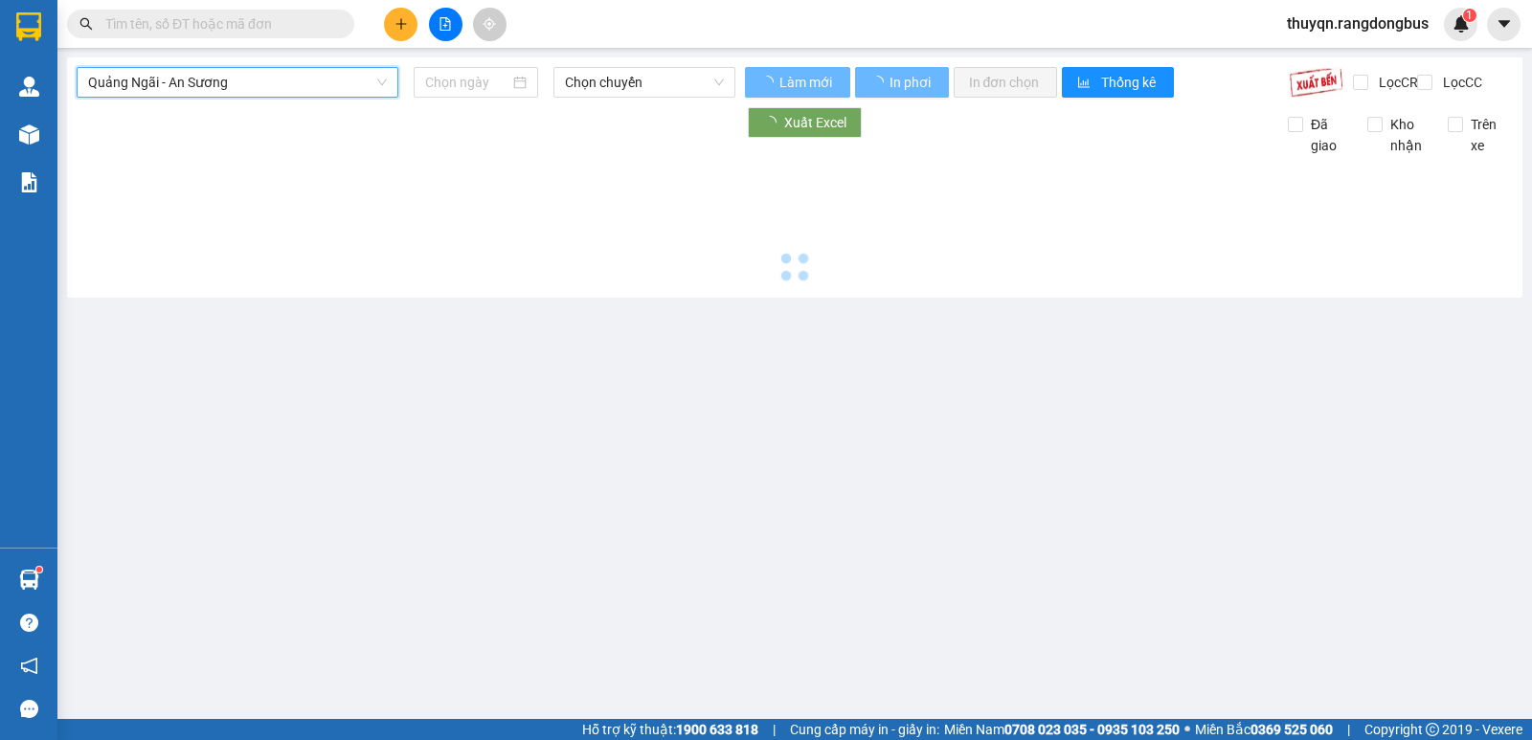
type input "[DATE]"
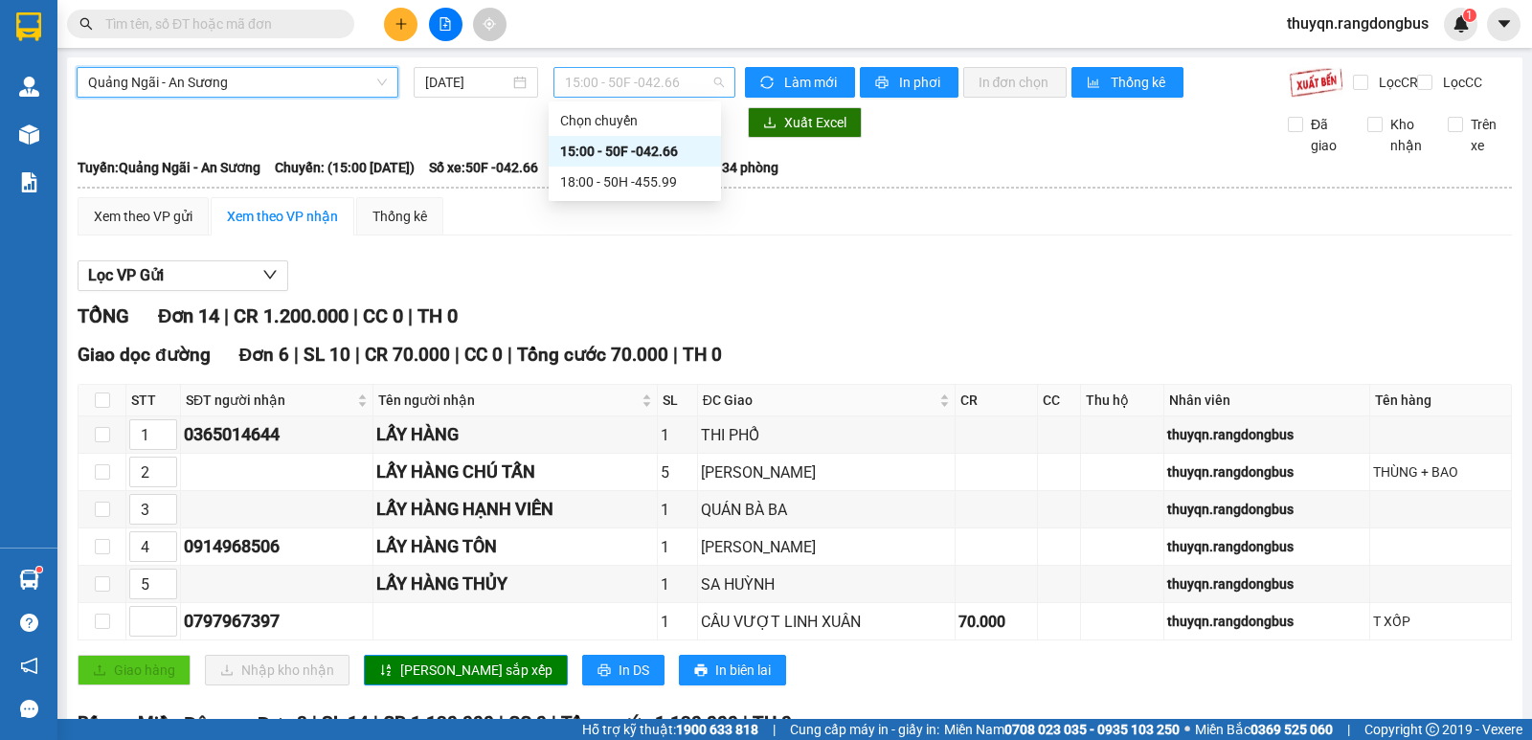
click at [629, 73] on span "15:00 - 50F -042.66" at bounding box center [644, 82] width 158 height 29
click at [660, 178] on div "18:00 - 50H -455.99" at bounding box center [634, 181] width 149 height 21
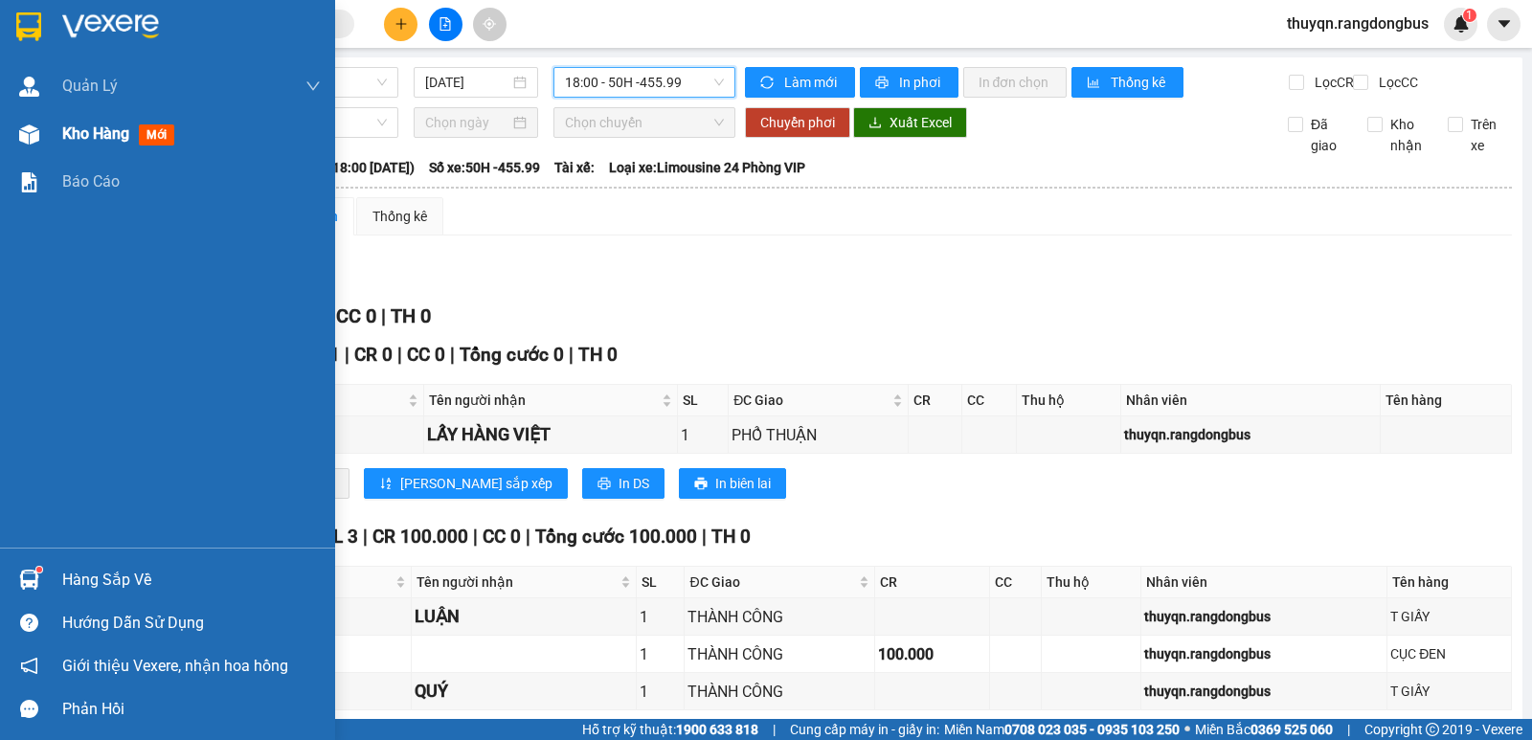
click at [70, 128] on span "Kho hàng" at bounding box center [95, 133] width 67 height 18
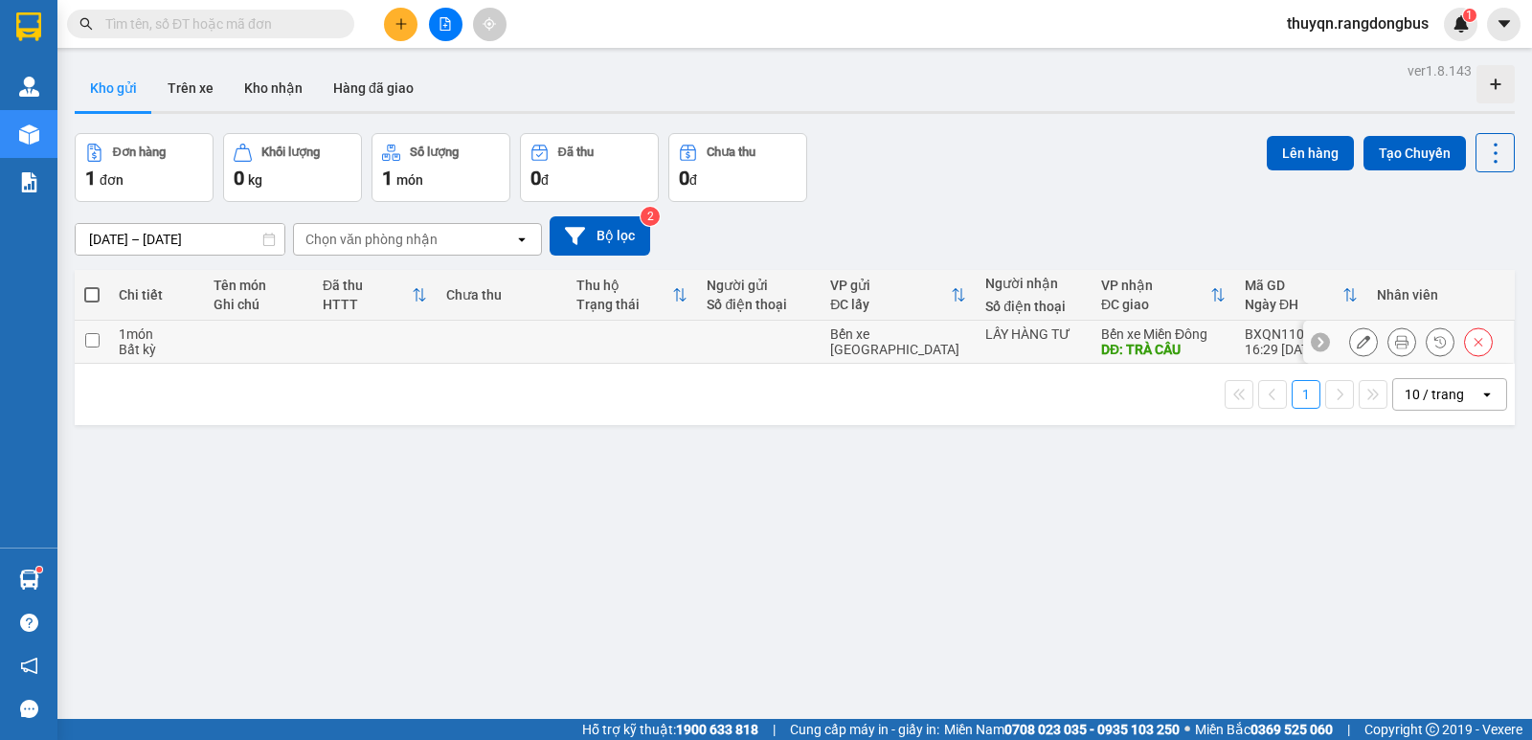
click at [93, 334] on input "checkbox" at bounding box center [92, 340] width 14 height 14
checkbox input "true"
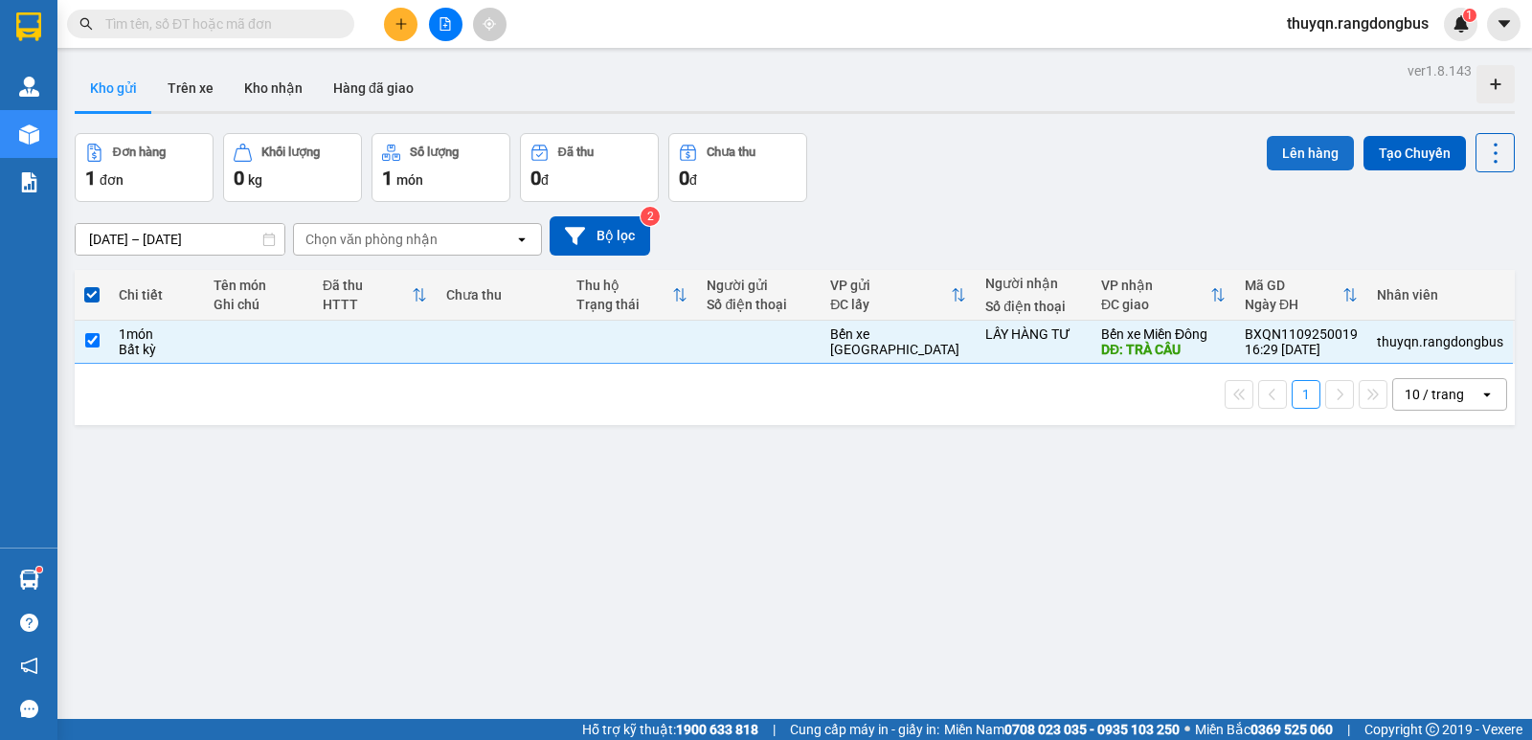
click at [1285, 152] on button "Lên hàng" at bounding box center [1309, 153] width 87 height 34
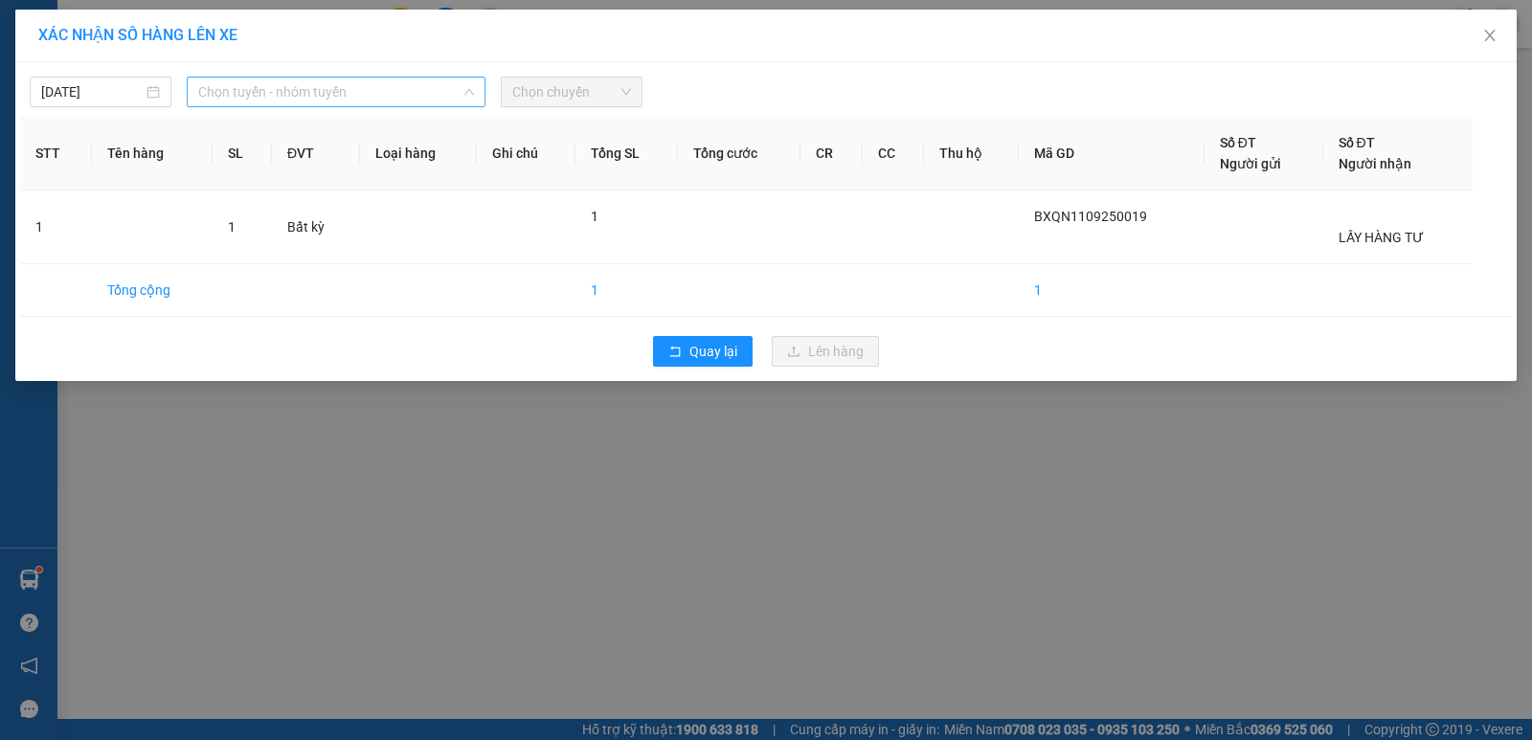
click at [296, 91] on span "Chọn tuyến - nhóm tuyến" at bounding box center [336, 92] width 276 height 29
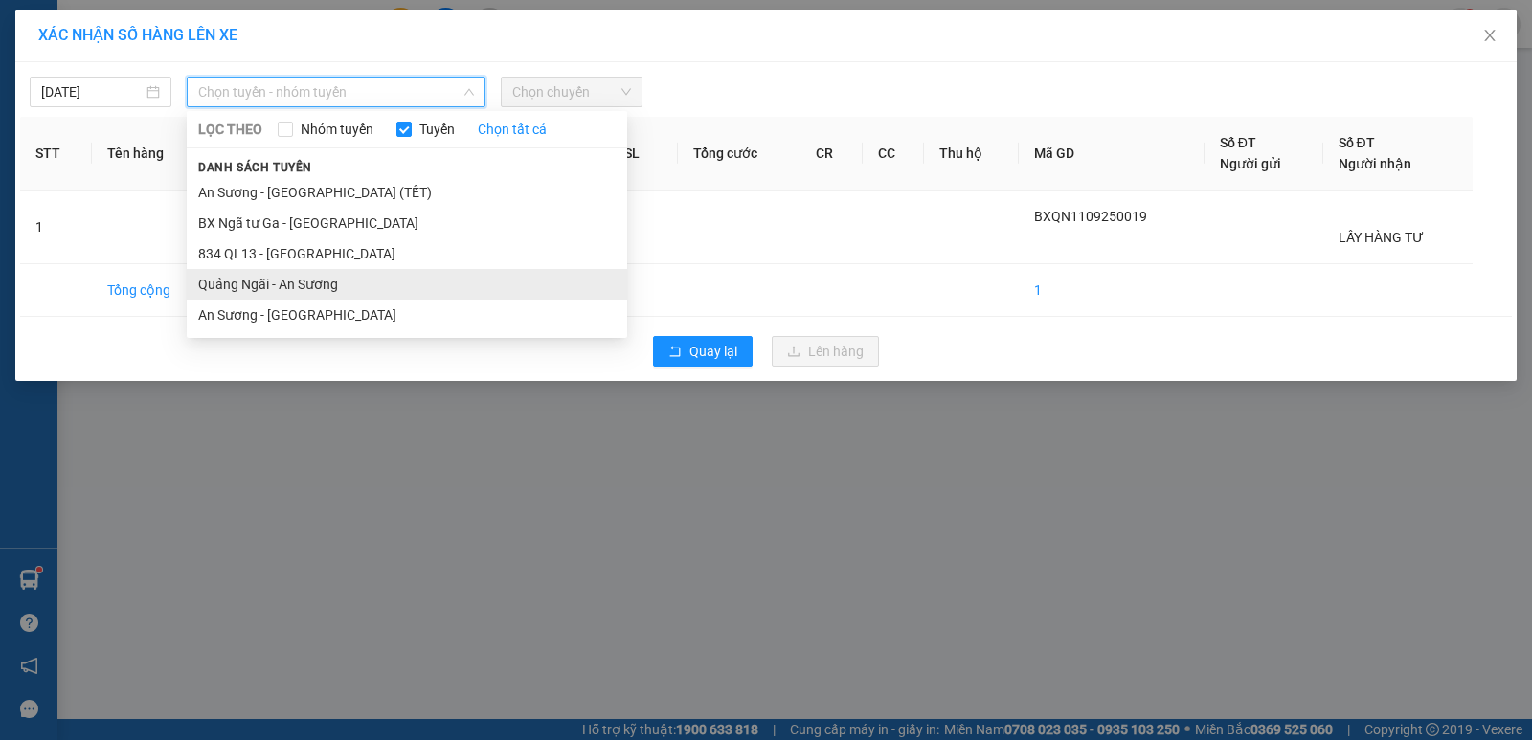
click at [265, 284] on li "Quảng Ngãi - An Sương" at bounding box center [407, 284] width 440 height 31
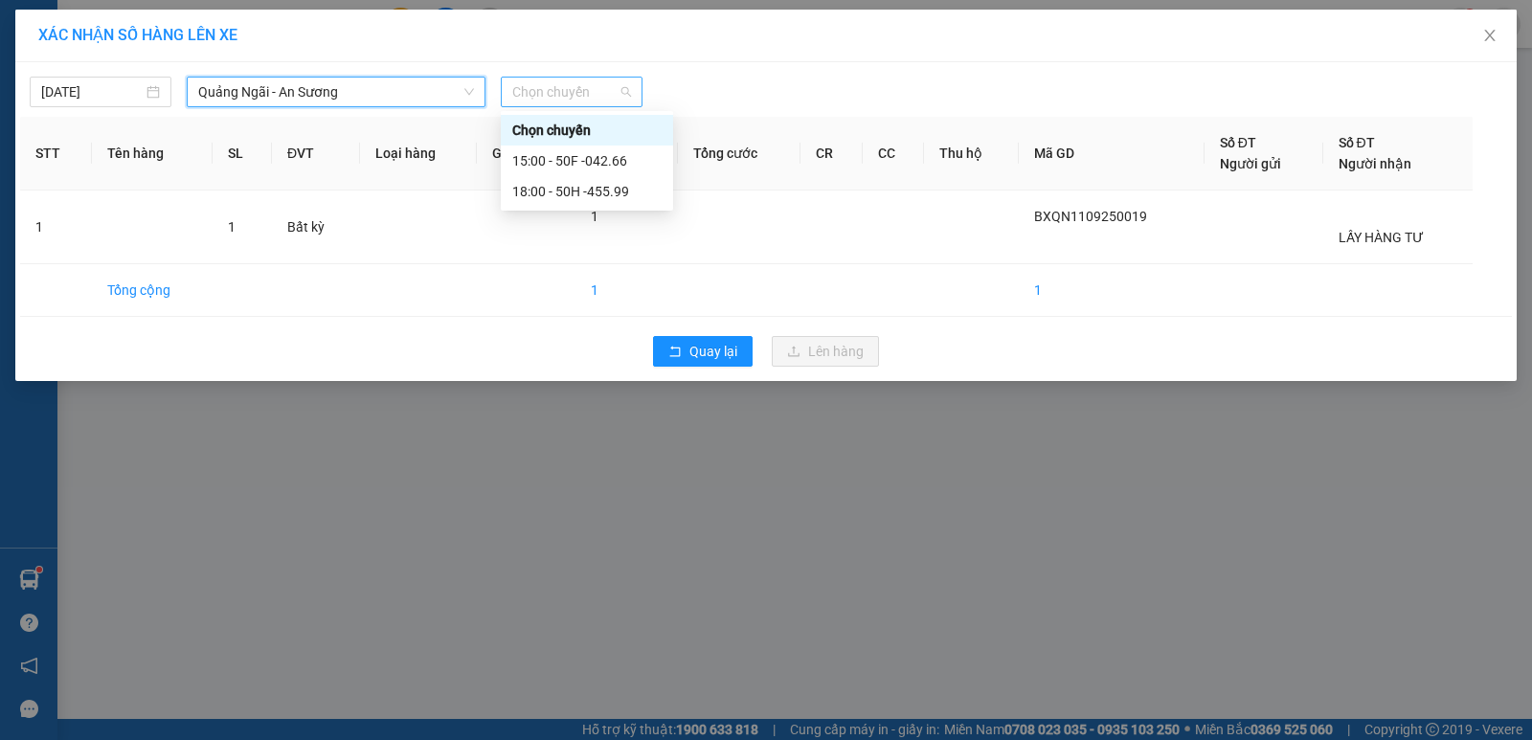
click at [569, 91] on span "Chọn chuyến" at bounding box center [571, 92] width 119 height 29
click at [608, 190] on div "18:00 - 50H -455.99" at bounding box center [586, 191] width 149 height 21
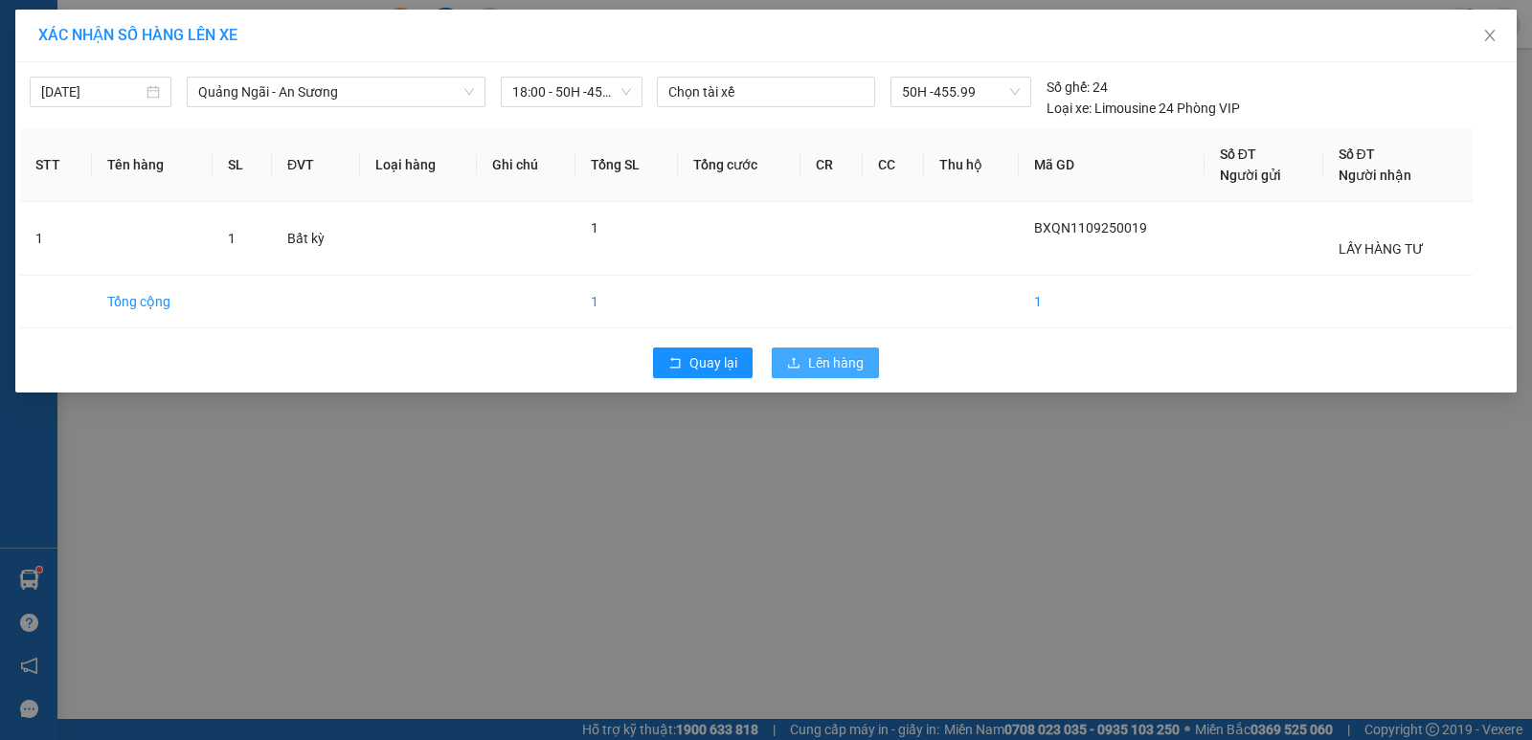
click at [837, 367] on span "Lên hàng" at bounding box center [836, 362] width 56 height 21
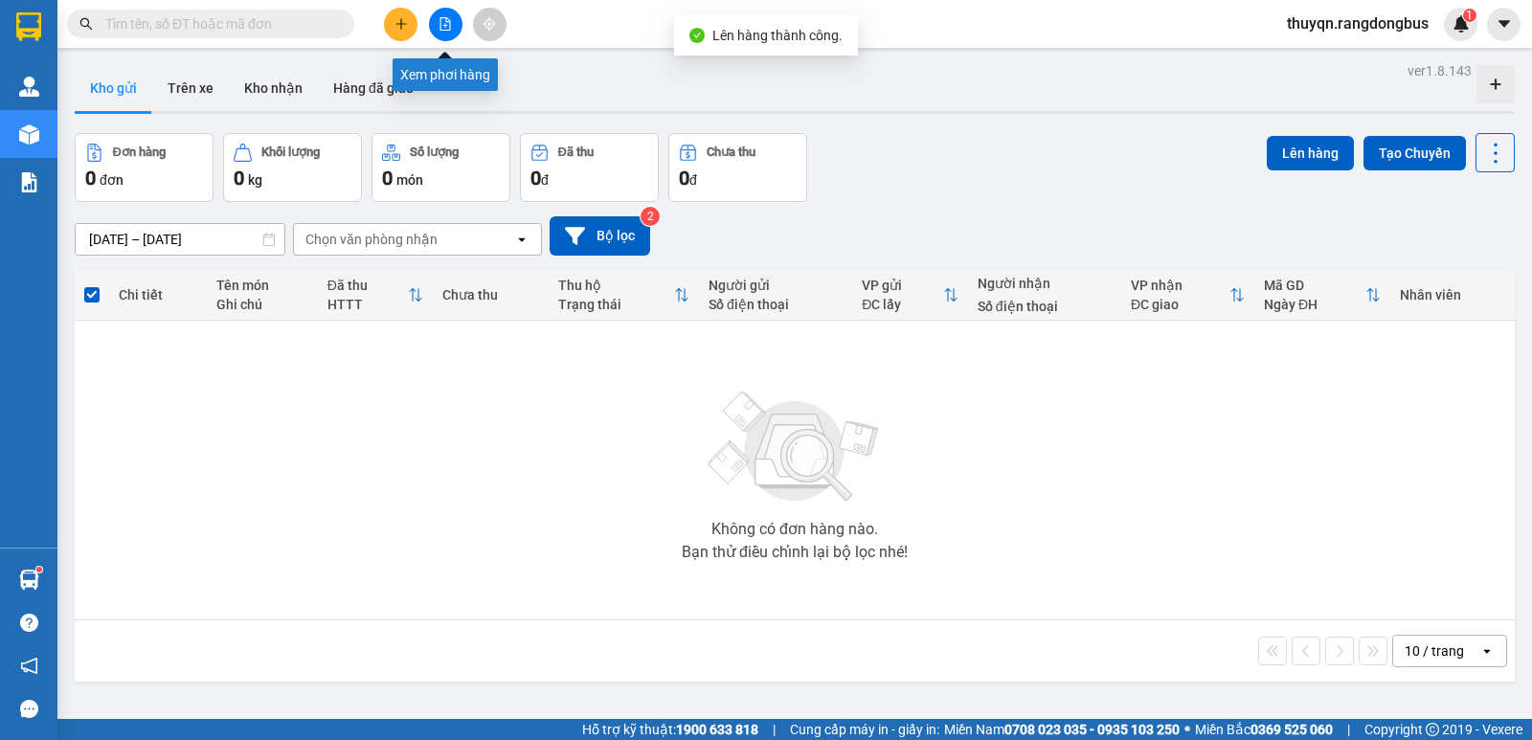
click at [441, 30] on icon "file-add" at bounding box center [445, 23] width 11 height 13
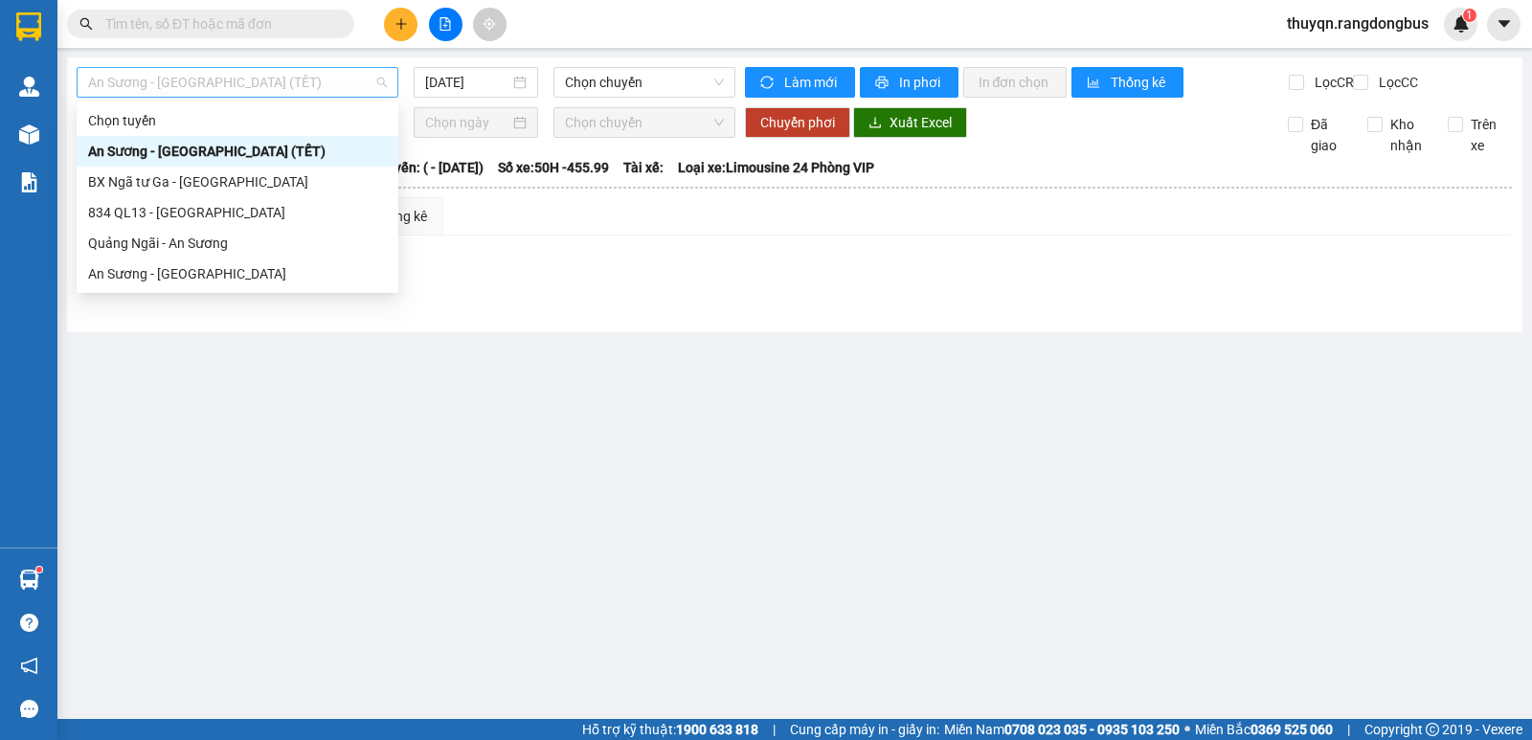
click at [202, 82] on span "An Sương - [GEOGRAPHIC_DATA] (TẾT)" at bounding box center [237, 82] width 299 height 29
click at [190, 241] on div "Quảng Ngãi - An Sương" at bounding box center [237, 243] width 299 height 21
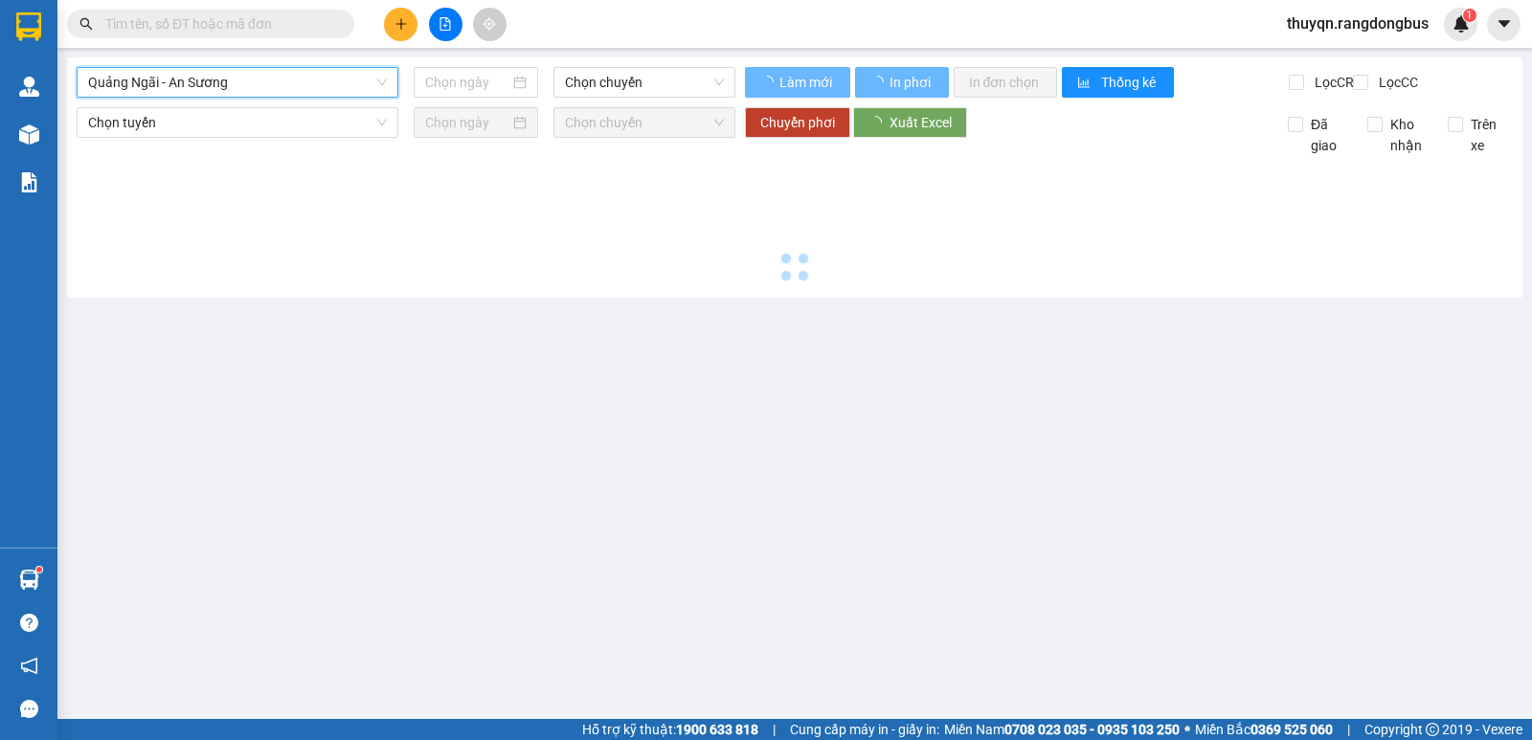
type input "[DATE]"
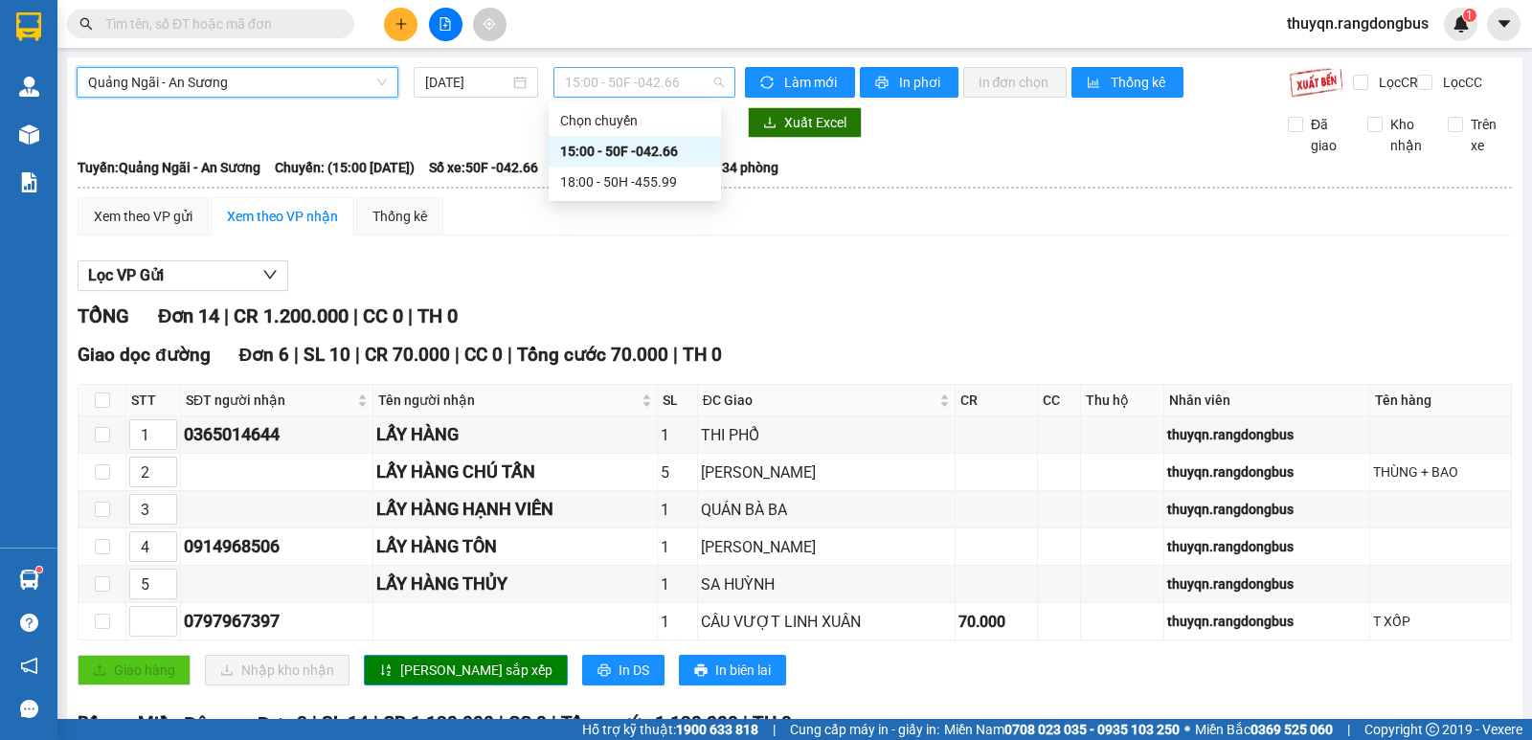
click at [625, 73] on span "15:00 - 50F -042.66" at bounding box center [644, 82] width 158 height 29
click at [637, 184] on div "18:00 - 50H -455.99" at bounding box center [634, 181] width 149 height 21
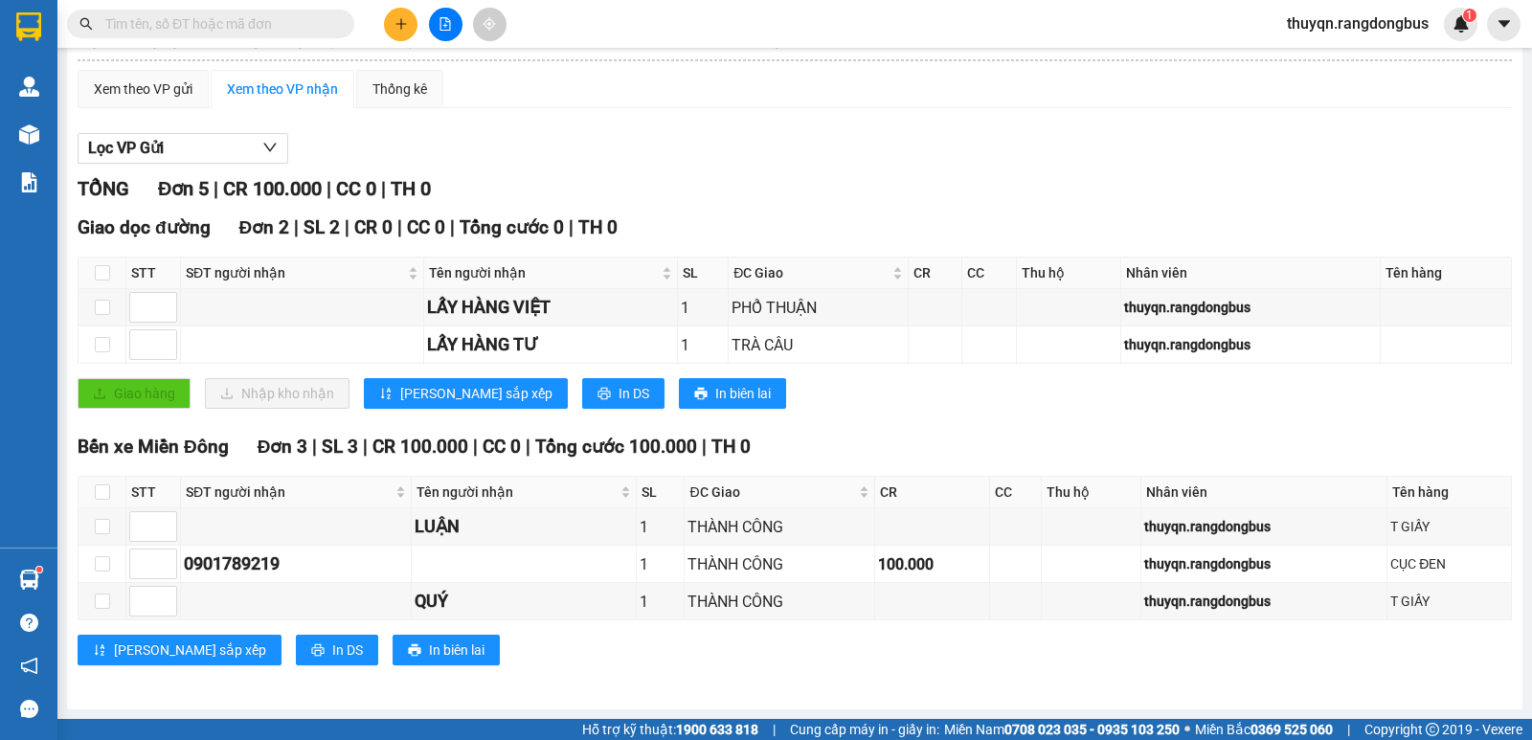
scroll to position [144, 0]
